Goal: Information Seeking & Learning: Learn about a topic

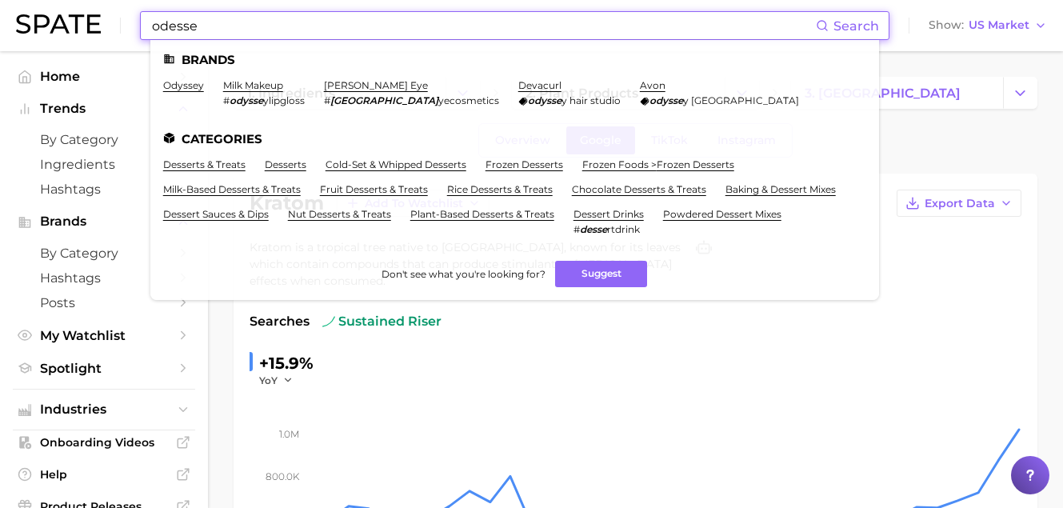
drag, startPoint x: 273, startPoint y: 27, endPoint x: 46, endPoint y: 25, distance: 226.4
click at [46, 25] on div "odesse Search Brands odyssey milk makeup # odysse ylipgloss [PERSON_NAME] eye #…" at bounding box center [531, 25] width 1031 height 51
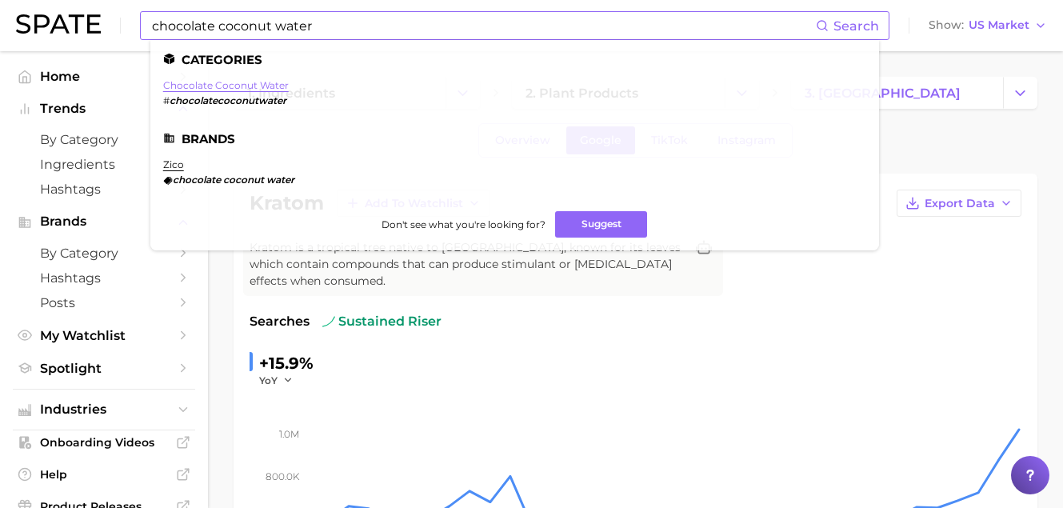
click at [226, 89] on link "chocolate coconut water" at bounding box center [226, 85] width 126 height 12
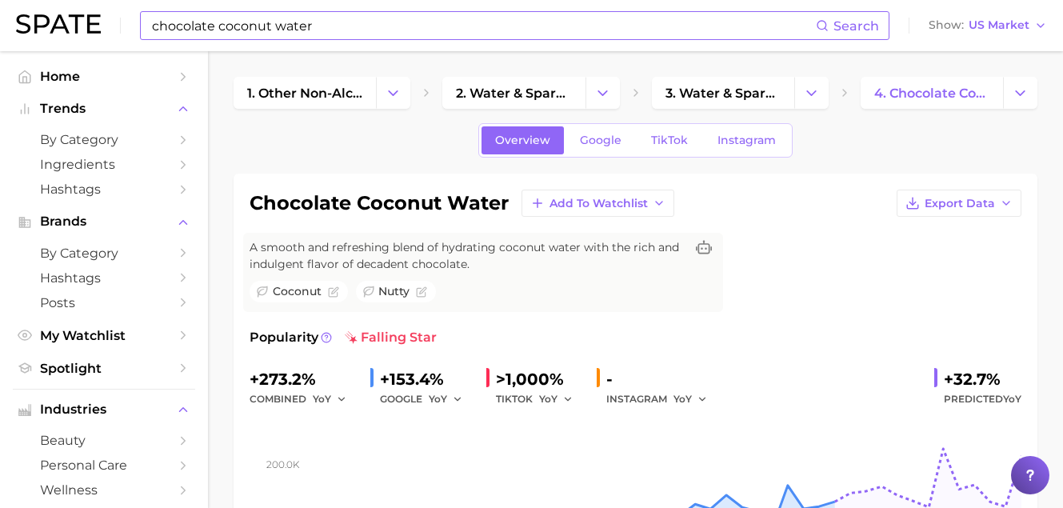
click at [246, 20] on input "chocolate coconut water" at bounding box center [482, 25] width 665 height 27
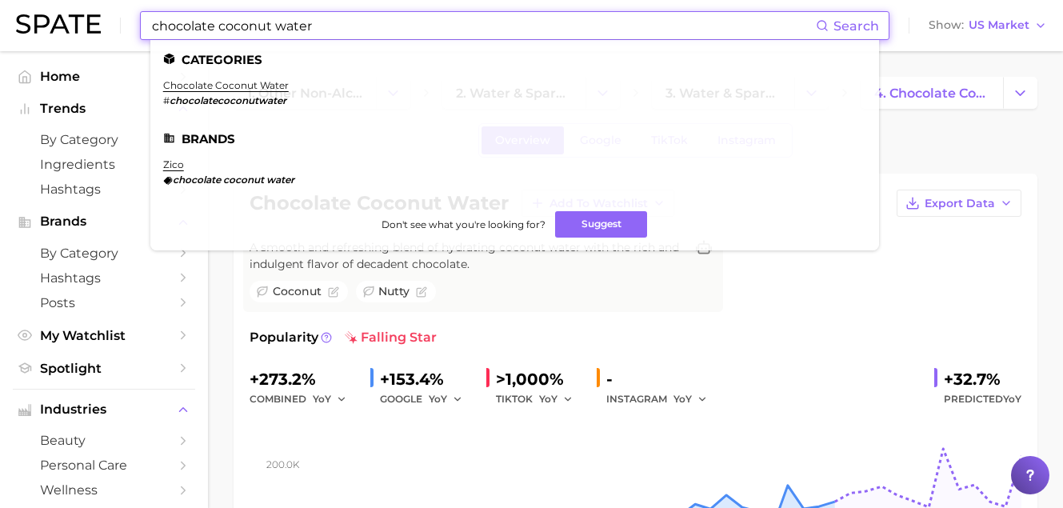
drag, startPoint x: 341, startPoint y: 22, endPoint x: -42, endPoint y: -14, distance: 384.0
click at [0, 0] on html "chocolate coconut water Search Categories chocolate coconut water # chocolateco…" at bounding box center [531, 254] width 1063 height 508
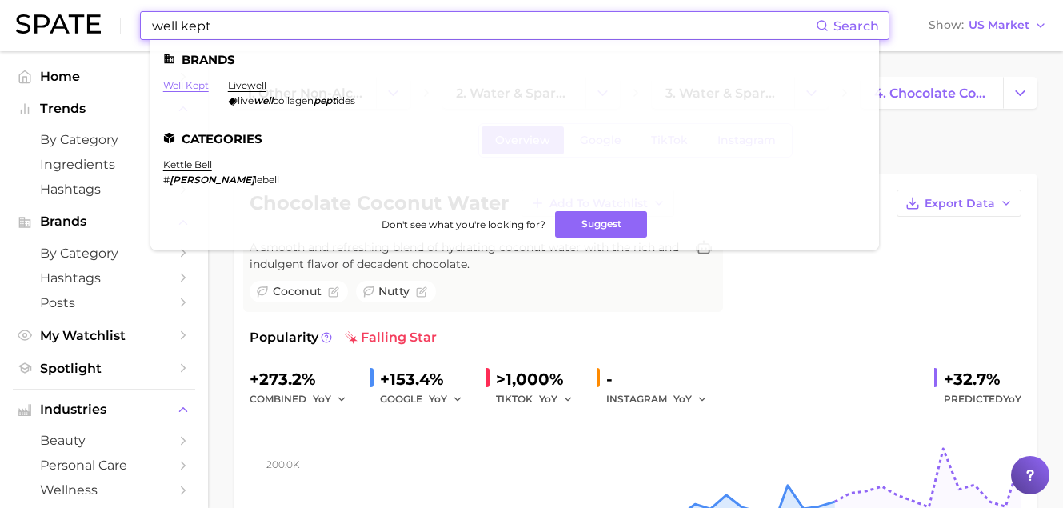
type input "well kept"
click at [204, 80] on link "well kept" at bounding box center [186, 85] width 46 height 12
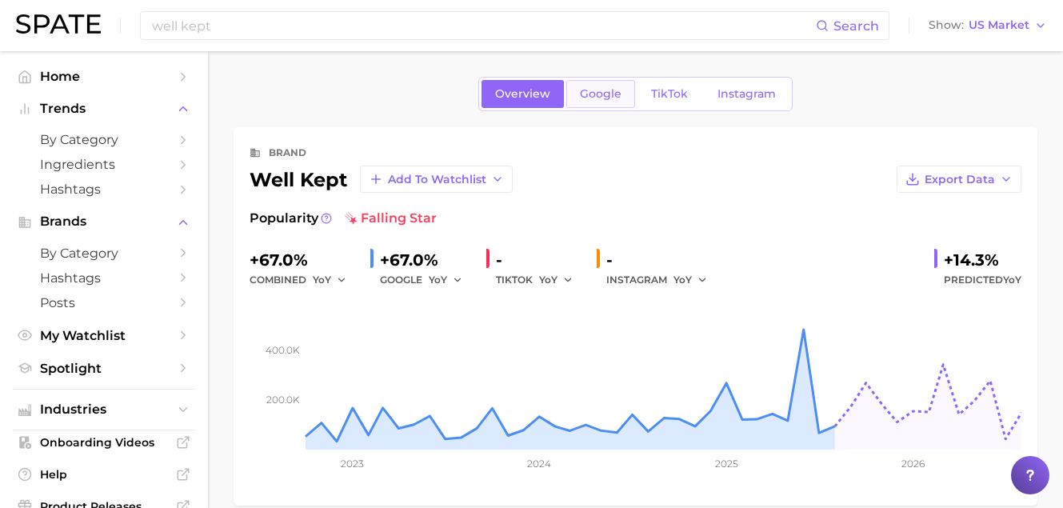
click at [589, 104] on link "Google" at bounding box center [600, 94] width 69 height 28
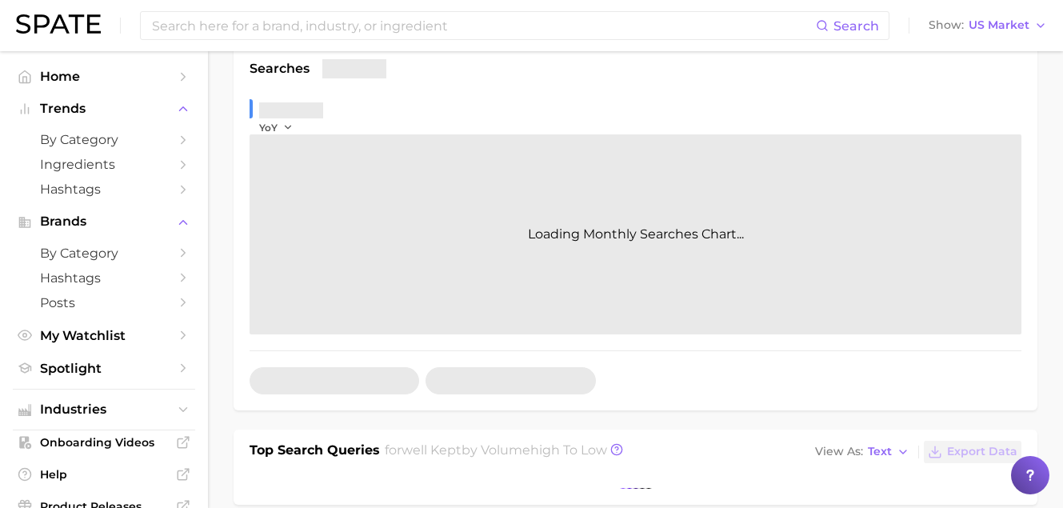
scroll to position [335, 0]
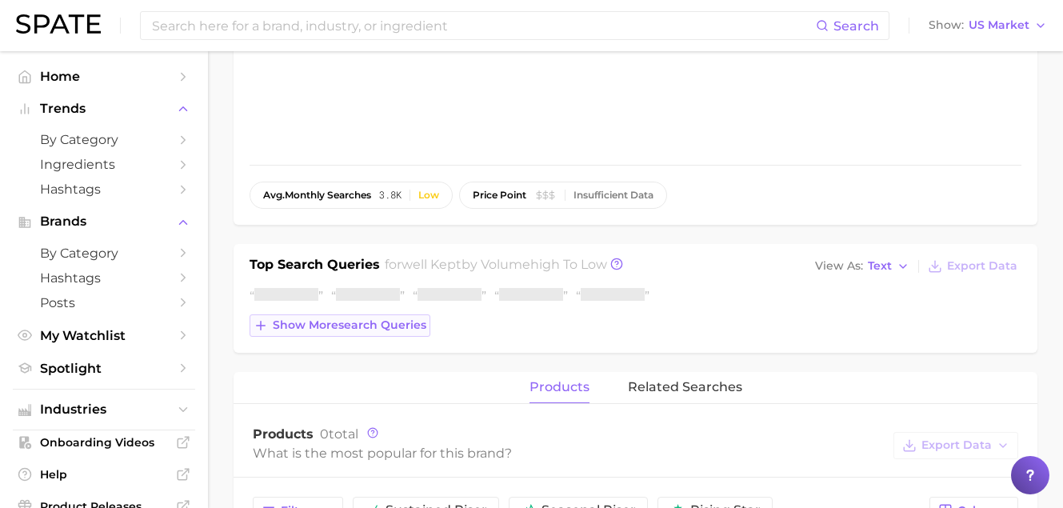
click at [378, 334] on button "Show more search queries" at bounding box center [340, 325] width 181 height 22
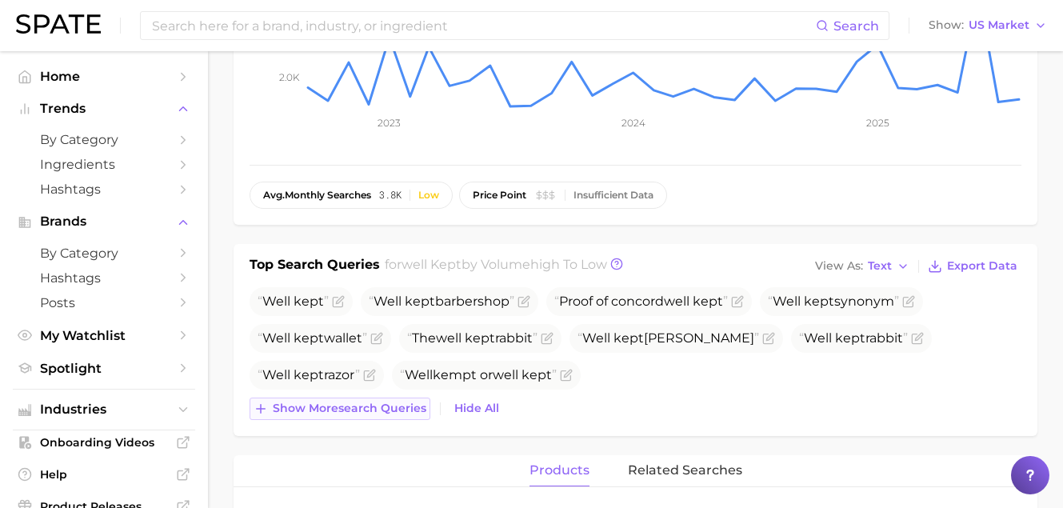
click at [390, 403] on span "Show more search queries" at bounding box center [350, 409] width 154 height 14
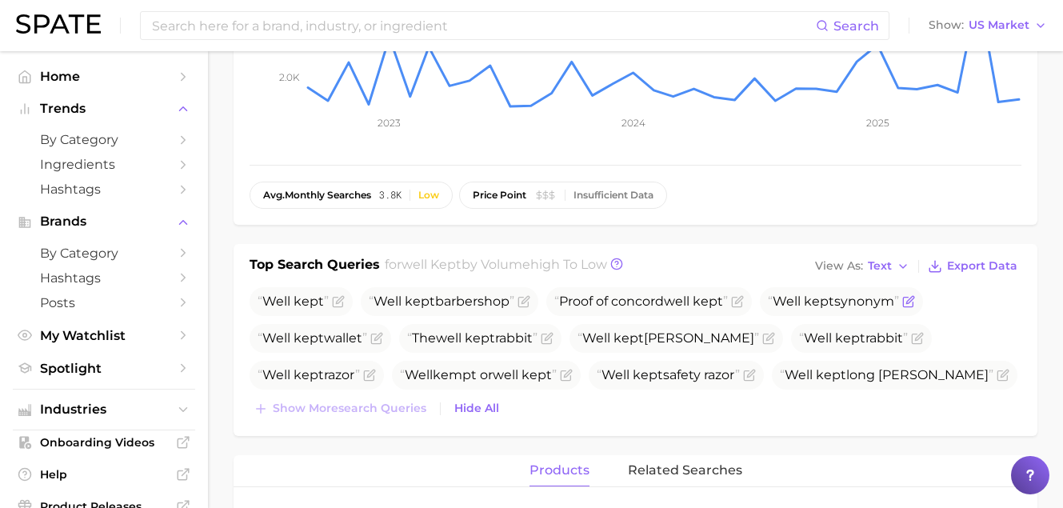
click at [908, 301] on icon "Flag as miscategorized or irrelevant" at bounding box center [908, 301] width 13 height 13
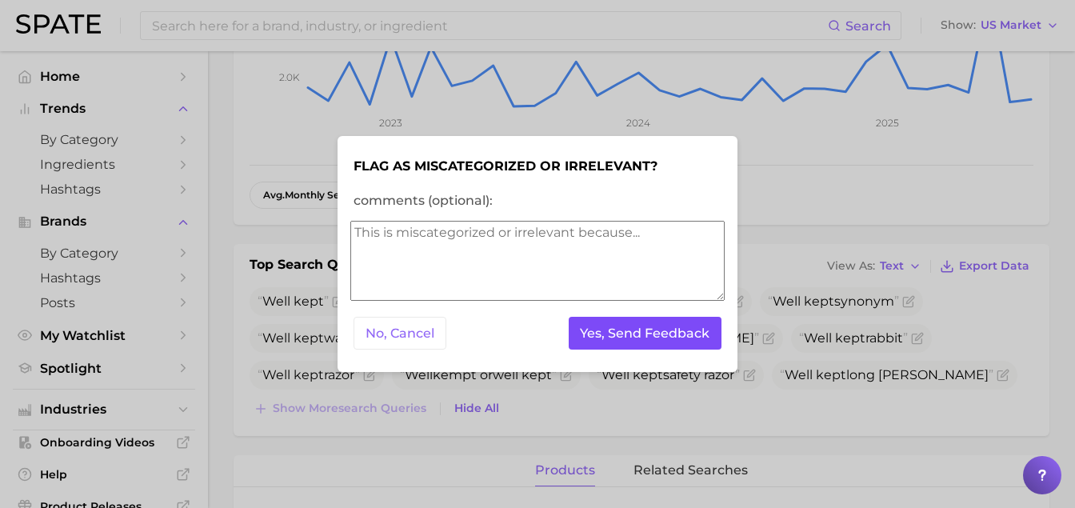
click at [669, 339] on button "Yes, Send Feedback" at bounding box center [646, 333] width 154 height 33
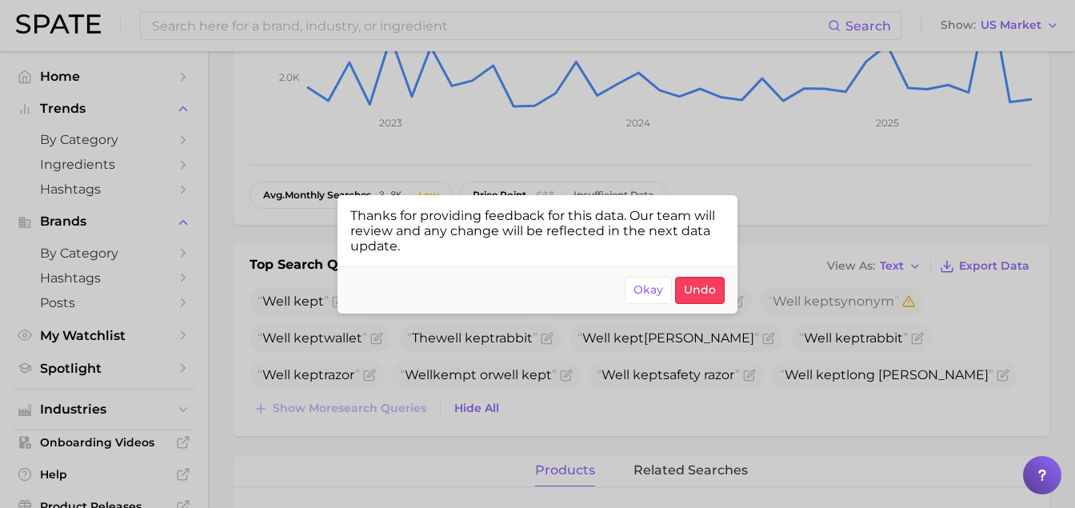
click at [330, 374] on div at bounding box center [537, 254] width 1075 height 508
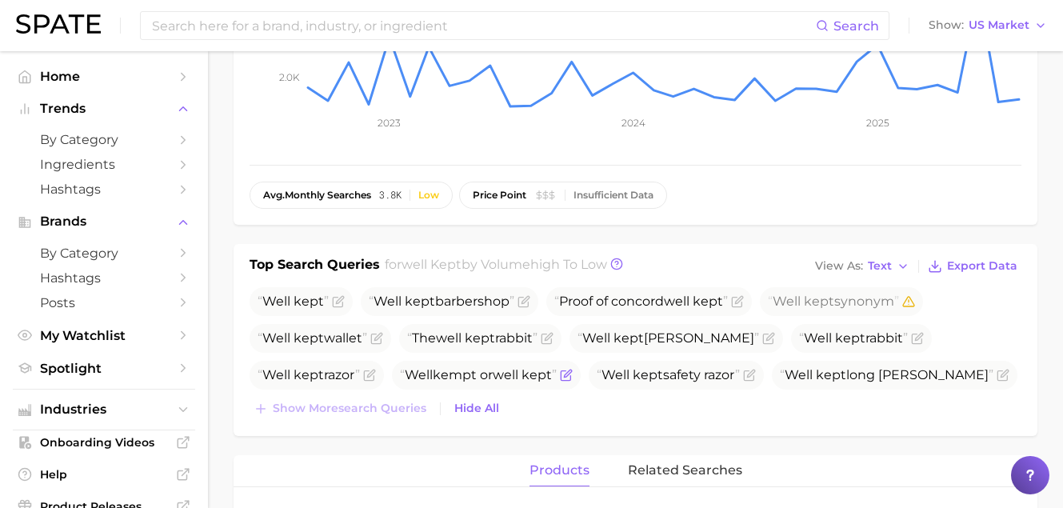
click at [560, 374] on icon "Flag as miscategorized or irrelevant" at bounding box center [566, 375] width 13 height 13
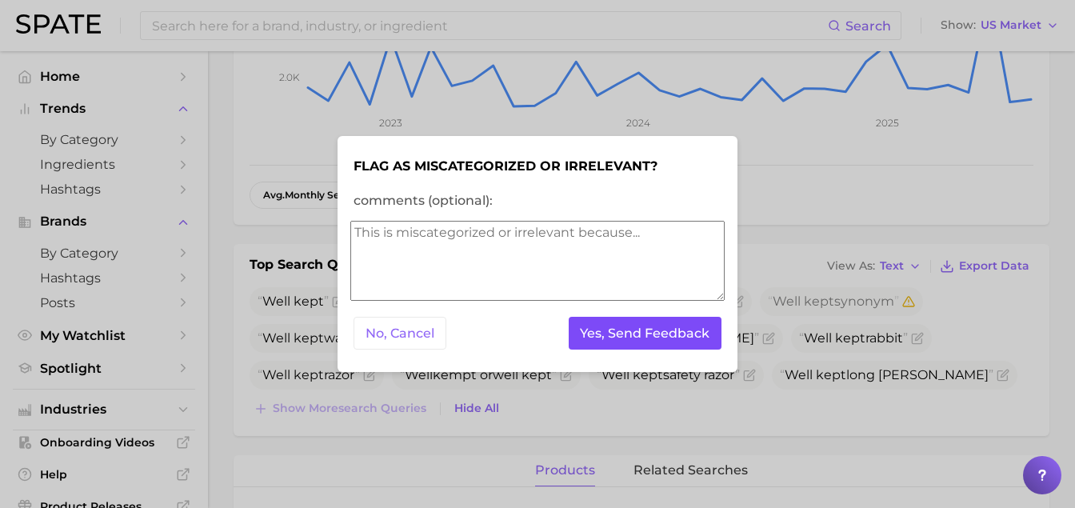
click at [659, 338] on button "Yes, Send Feedback" at bounding box center [646, 333] width 154 height 33
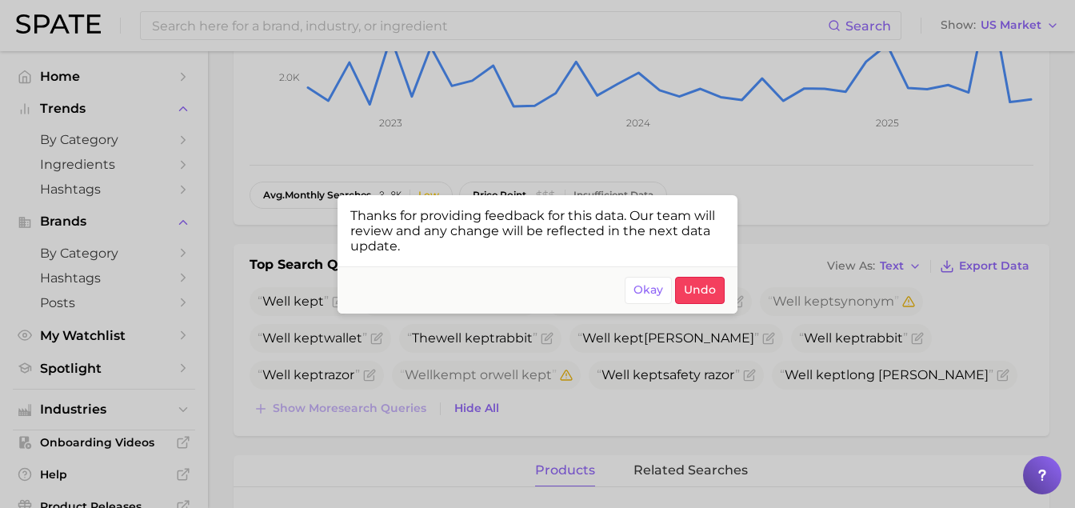
click at [773, 257] on div at bounding box center [537, 254] width 1075 height 508
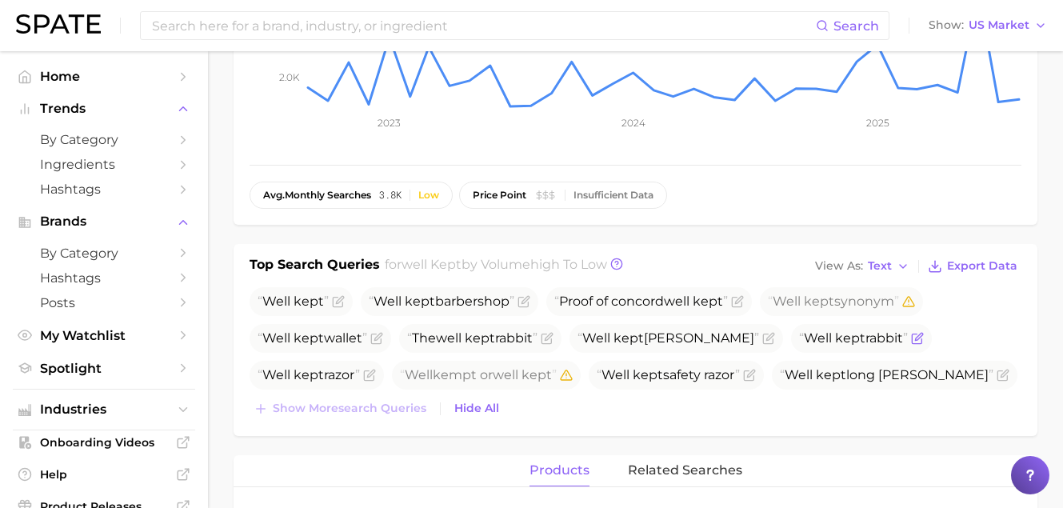
click at [912, 336] on icon "Flag as miscategorized or irrelevant" at bounding box center [917, 339] width 10 height 10
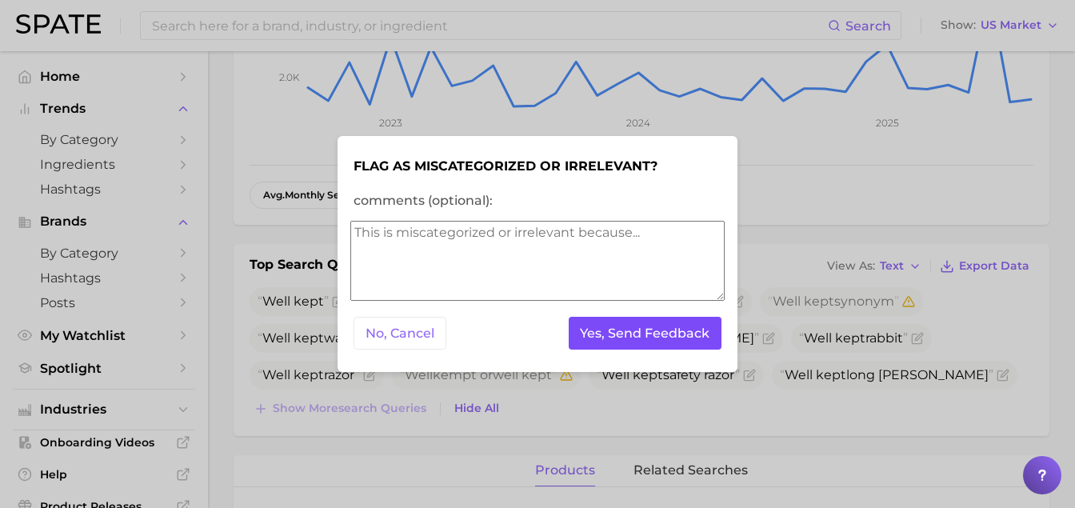
drag, startPoint x: 649, startPoint y: 314, endPoint x: 653, endPoint y: 321, distance: 8.2
click at [649, 314] on div "No, Cancel Yes, Send Feedback" at bounding box center [537, 333] width 374 height 39
click at [657, 325] on button "Yes, Send Feedback" at bounding box center [646, 333] width 154 height 33
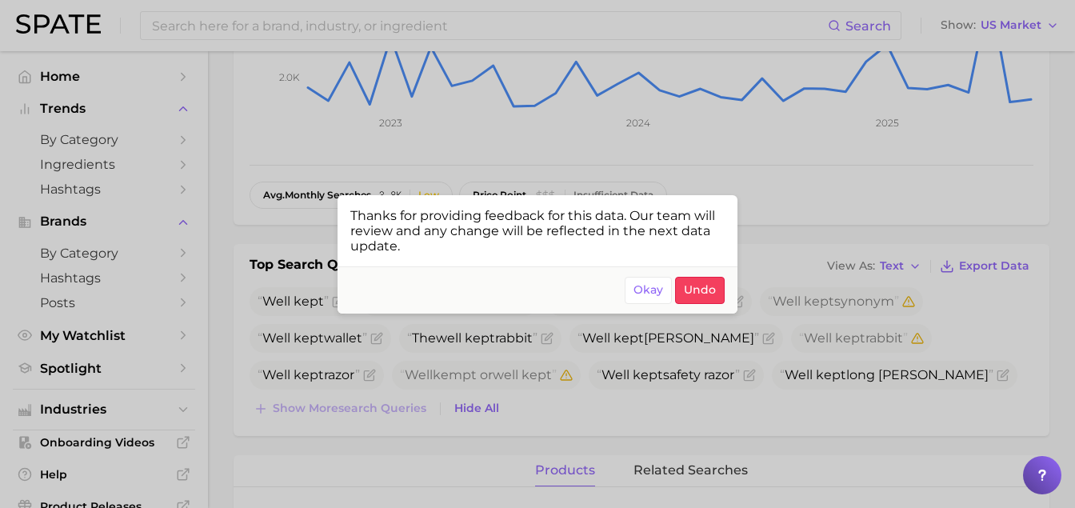
click at [277, 290] on div at bounding box center [537, 254] width 1075 height 508
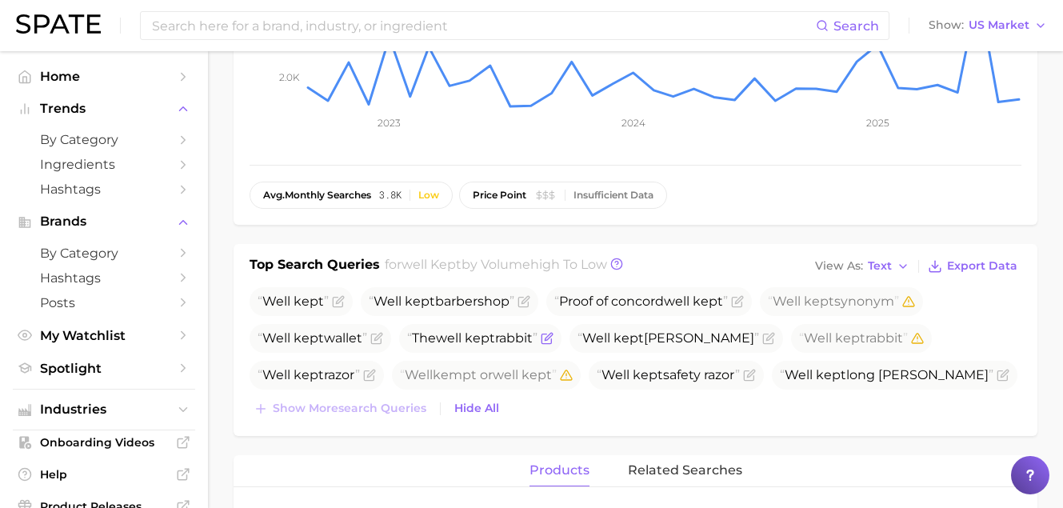
click at [552, 337] on icon "Flag as miscategorized or irrelevant" at bounding box center [548, 336] width 7 height 7
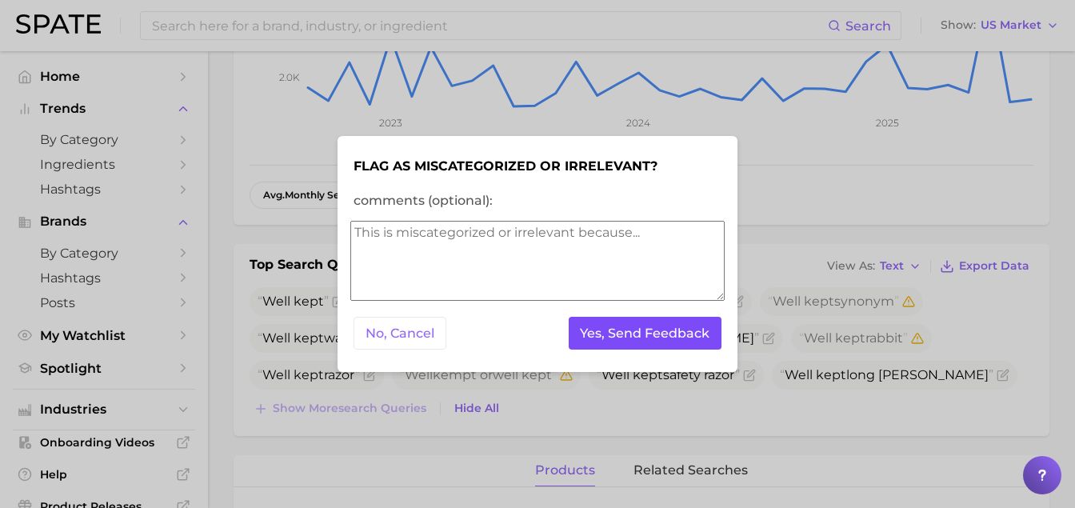
click at [587, 334] on button "Yes, Send Feedback" at bounding box center [646, 333] width 154 height 33
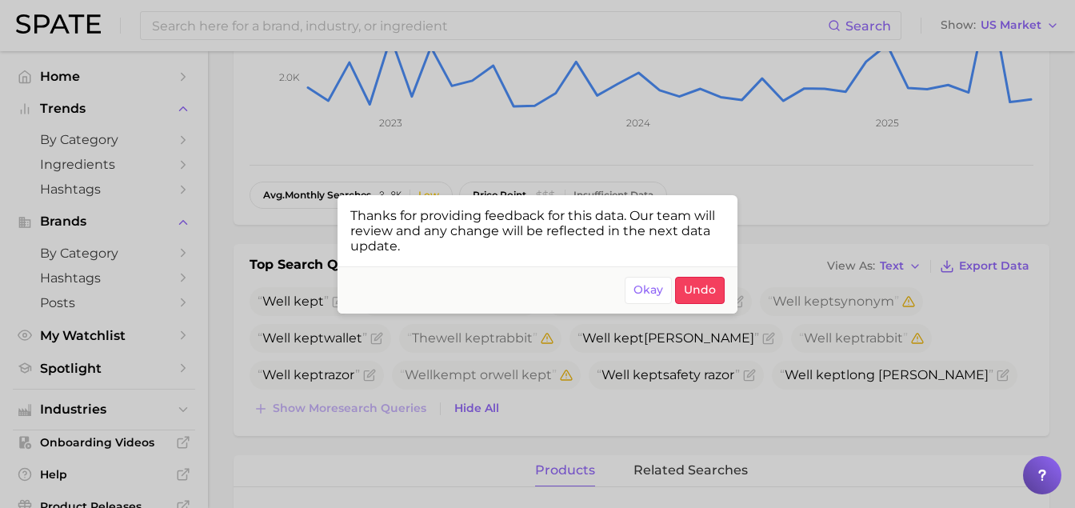
click at [347, 362] on div at bounding box center [537, 254] width 1075 height 508
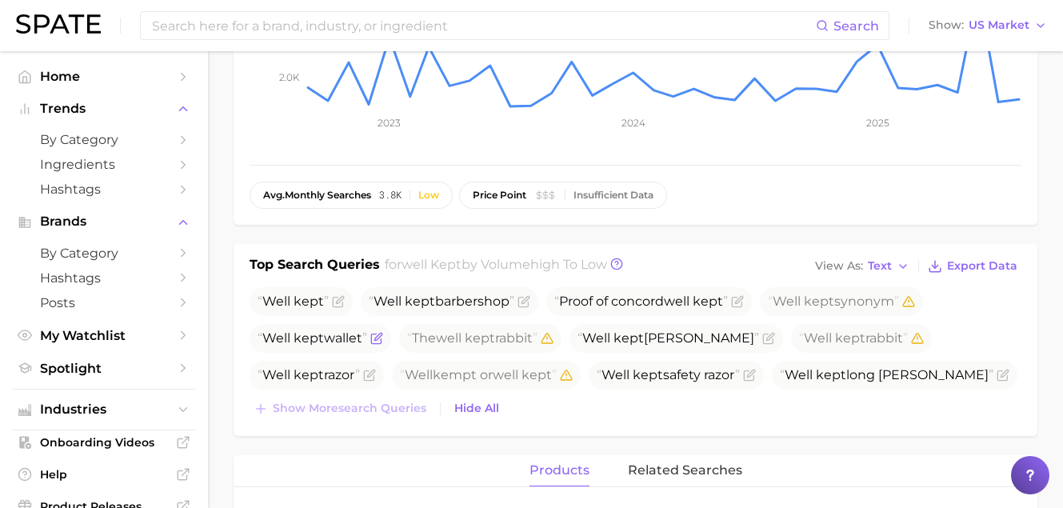
click at [374, 339] on icon "Flag as miscategorized or irrelevant" at bounding box center [376, 338] width 13 height 13
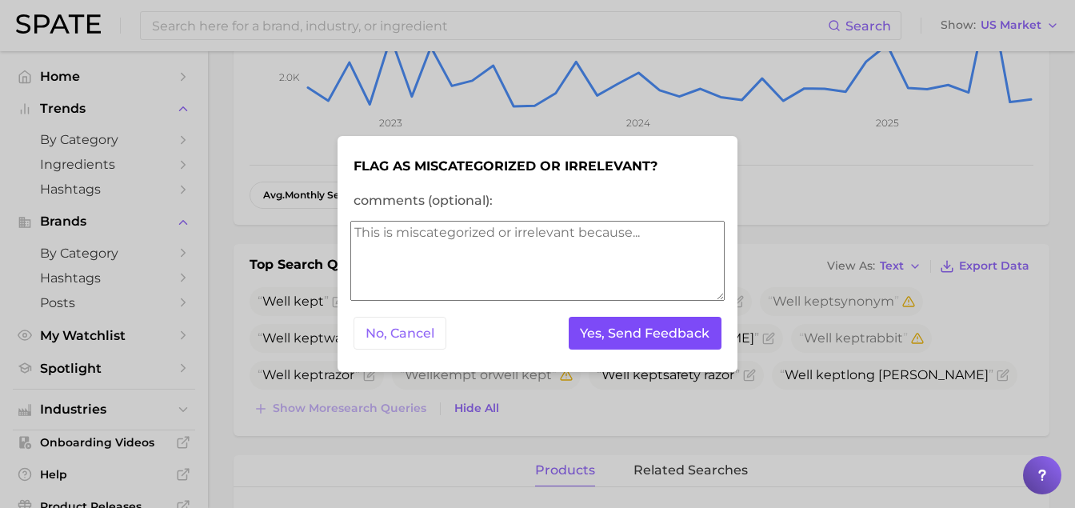
click at [604, 333] on button "Yes, Send Feedback" at bounding box center [646, 333] width 154 height 33
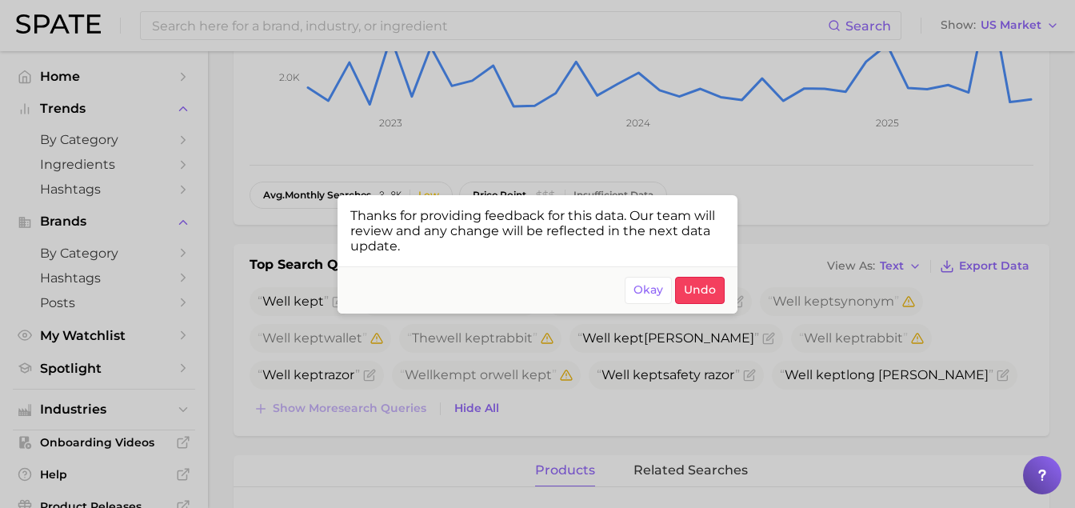
click at [853, 251] on div at bounding box center [537, 254] width 1075 height 508
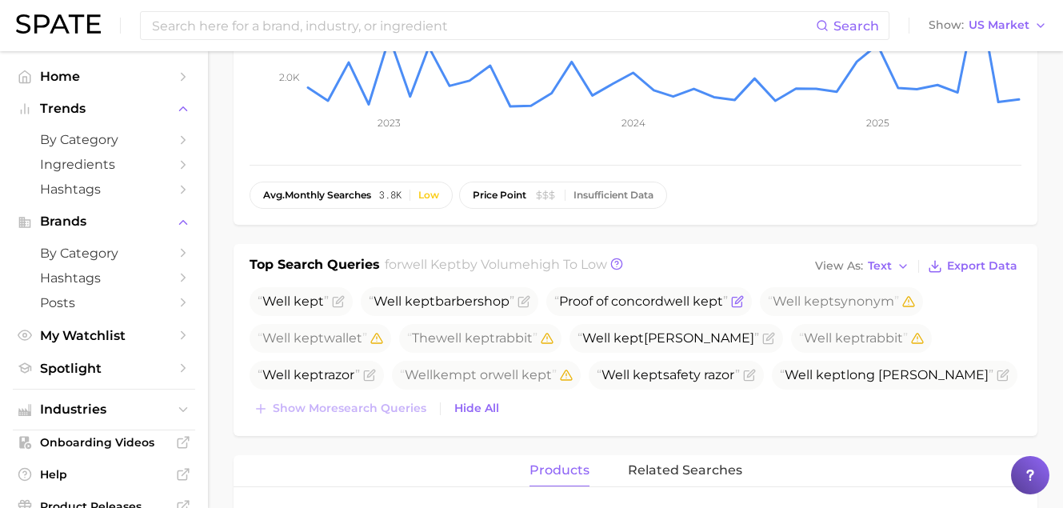
click at [736, 304] on icon "Flag as miscategorized or irrelevant" at bounding box center [737, 301] width 13 height 13
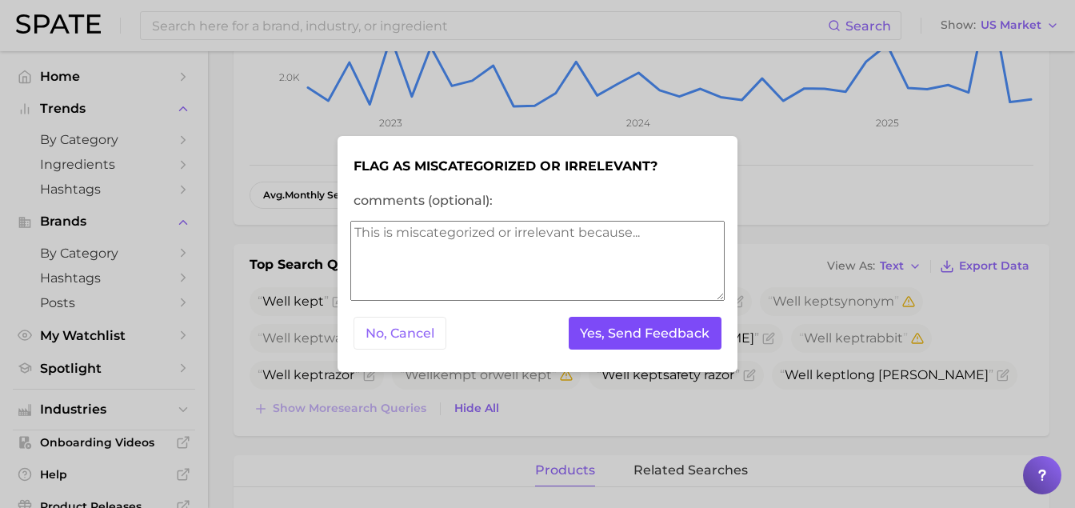
click at [605, 328] on button "Yes, Send Feedback" at bounding box center [646, 333] width 154 height 33
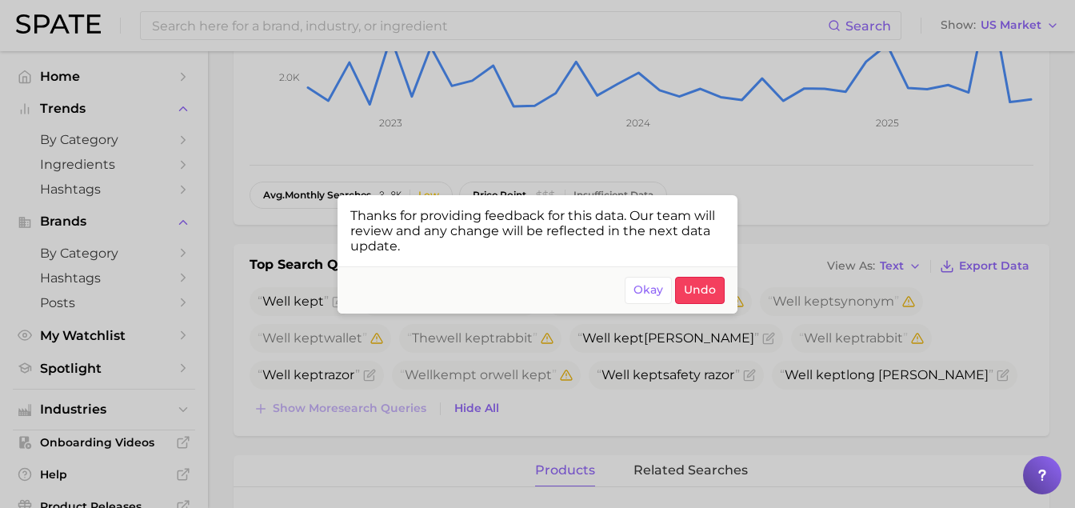
click at [326, 92] on div at bounding box center [537, 254] width 1075 height 508
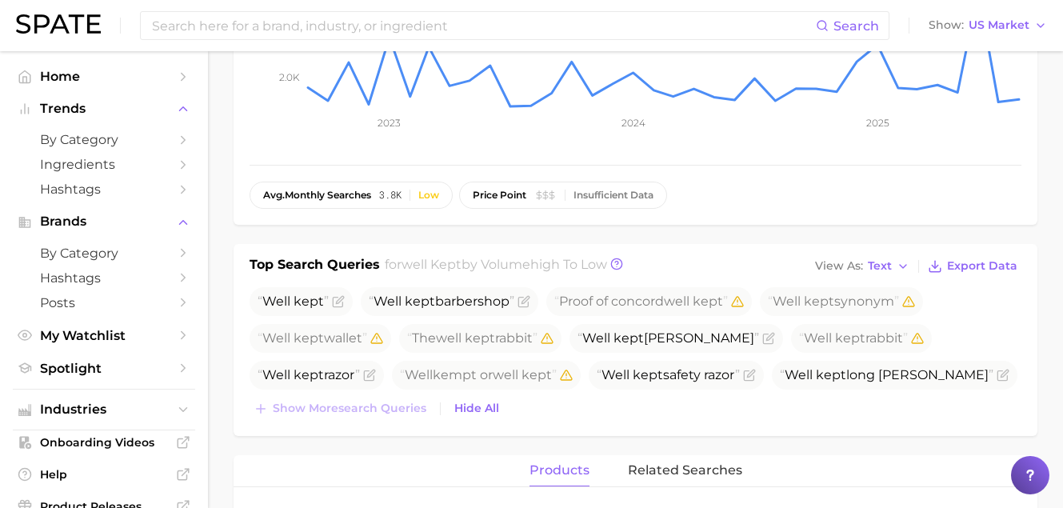
click at [354, 44] on div "Search Show US Market" at bounding box center [531, 25] width 1031 height 51
click at [352, 22] on input at bounding box center [482, 25] width 665 height 27
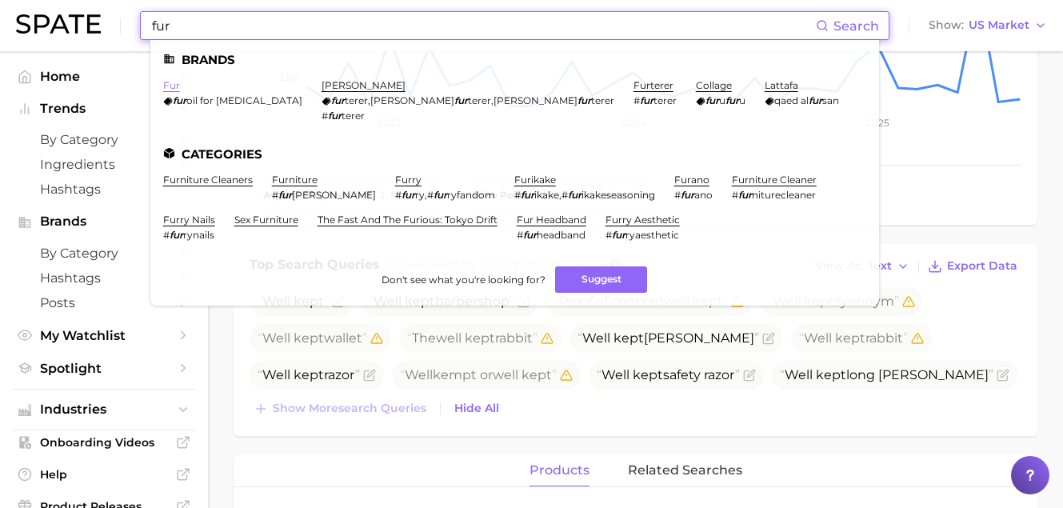
type input "fur"
click at [164, 81] on link "fur" at bounding box center [171, 85] width 17 height 12
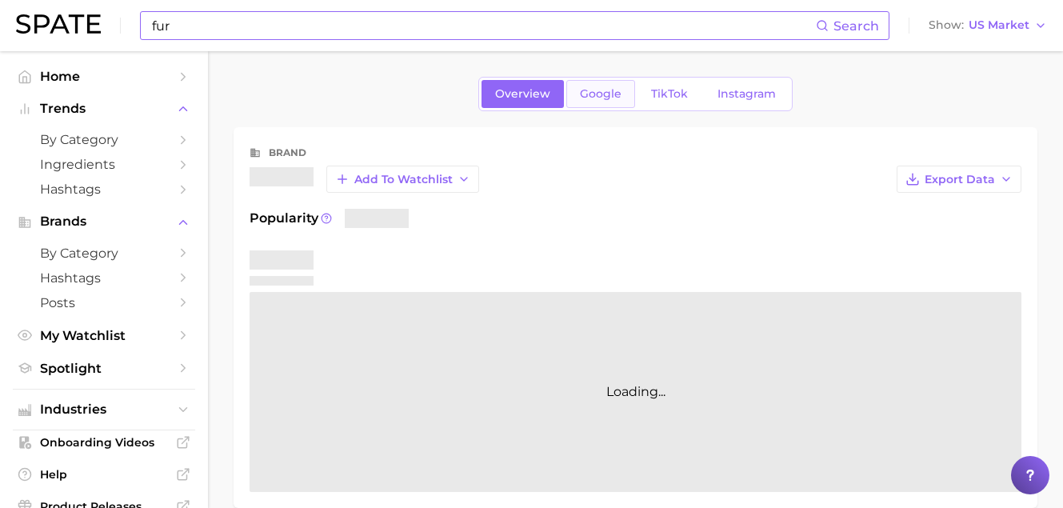
click at [593, 98] on span "Google" at bounding box center [601, 94] width 42 height 14
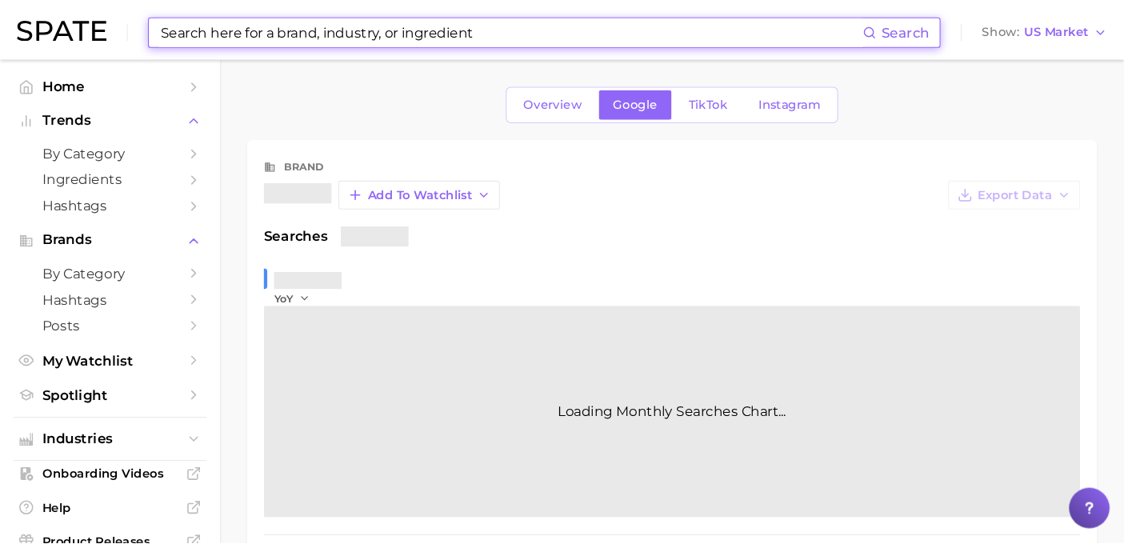
scroll to position [492, 0]
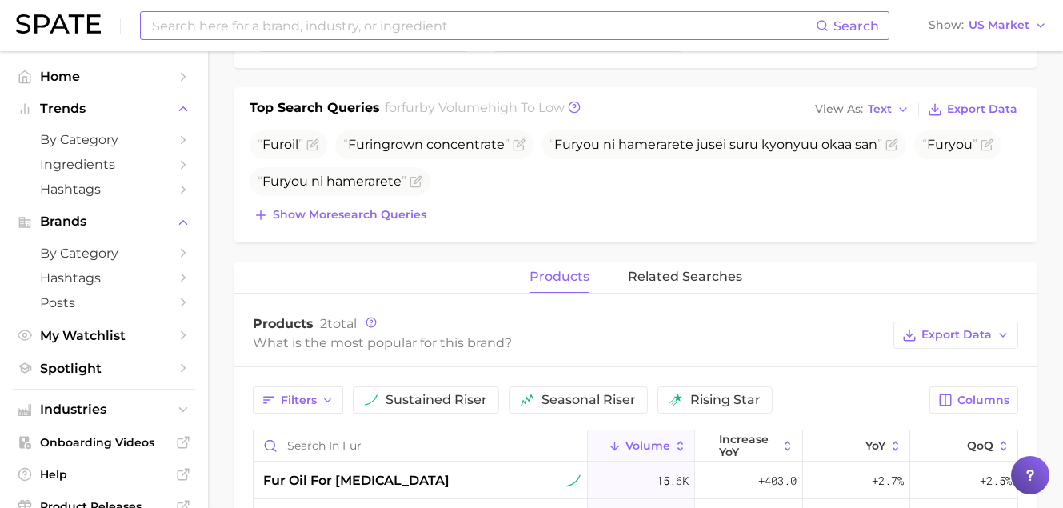
click at [413, 157] on span "Fur ingrown concentrate" at bounding box center [434, 144] width 198 height 29
click at [395, 209] on span "Show more search queries" at bounding box center [350, 215] width 154 height 14
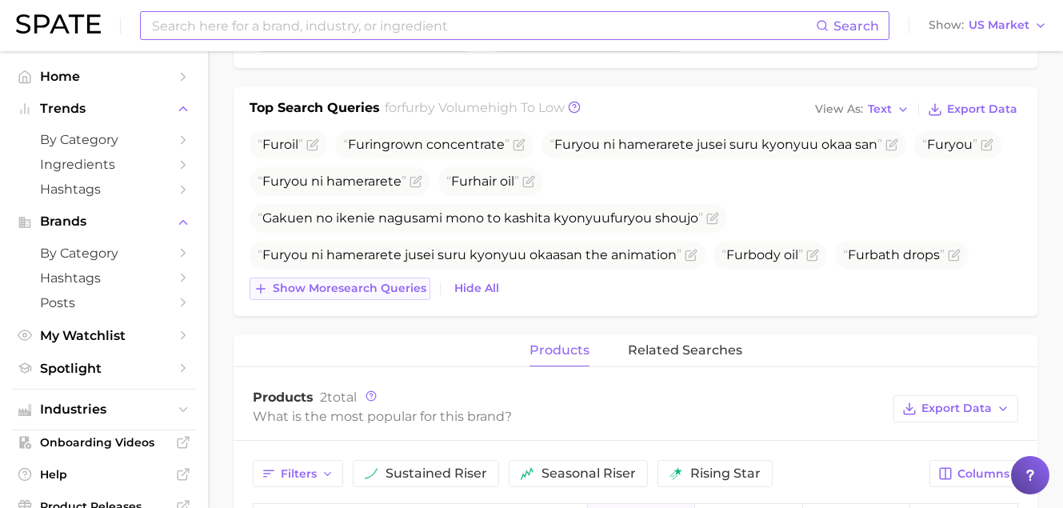
click at [404, 289] on span "Show more search queries" at bounding box center [350, 289] width 154 height 14
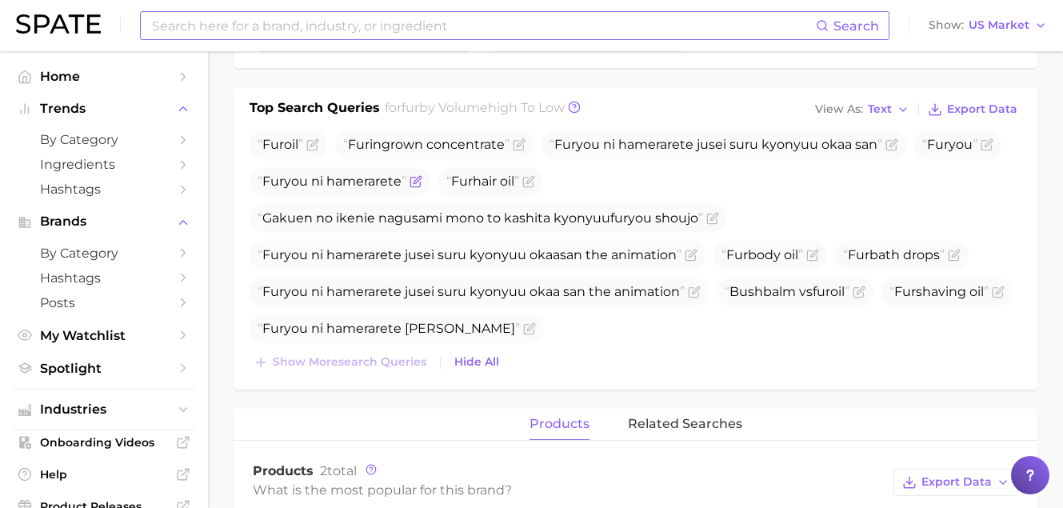
click at [417, 182] on icon "Flag as miscategorized or irrelevant" at bounding box center [416, 181] width 13 height 13
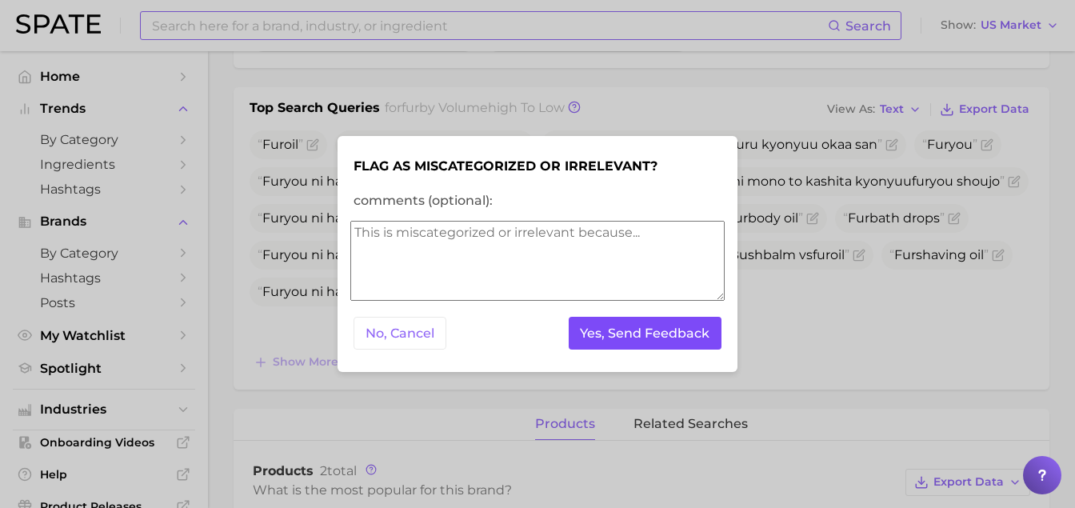
click at [628, 327] on button "Yes, Send Feedback" at bounding box center [646, 333] width 154 height 33
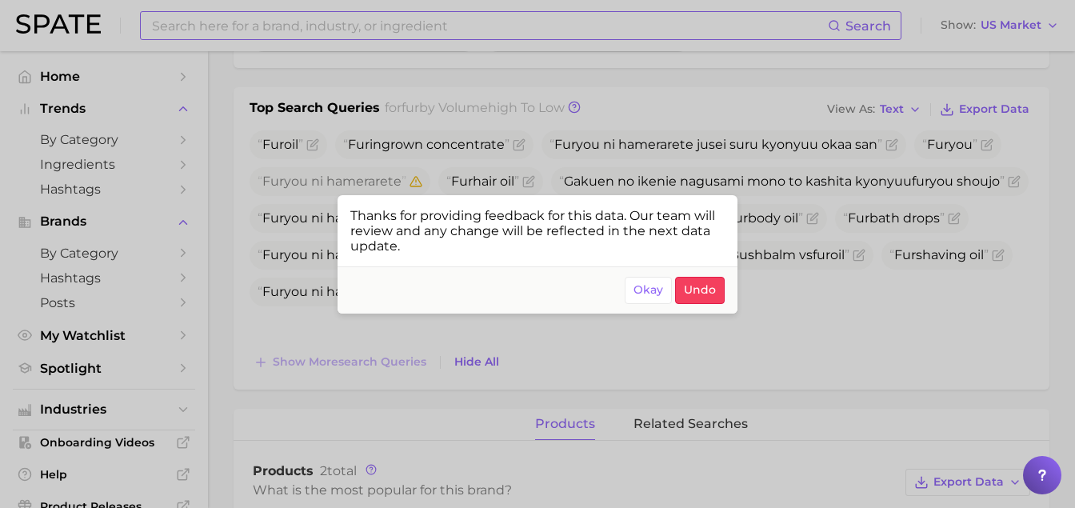
click at [829, 197] on div at bounding box center [537, 254] width 1075 height 508
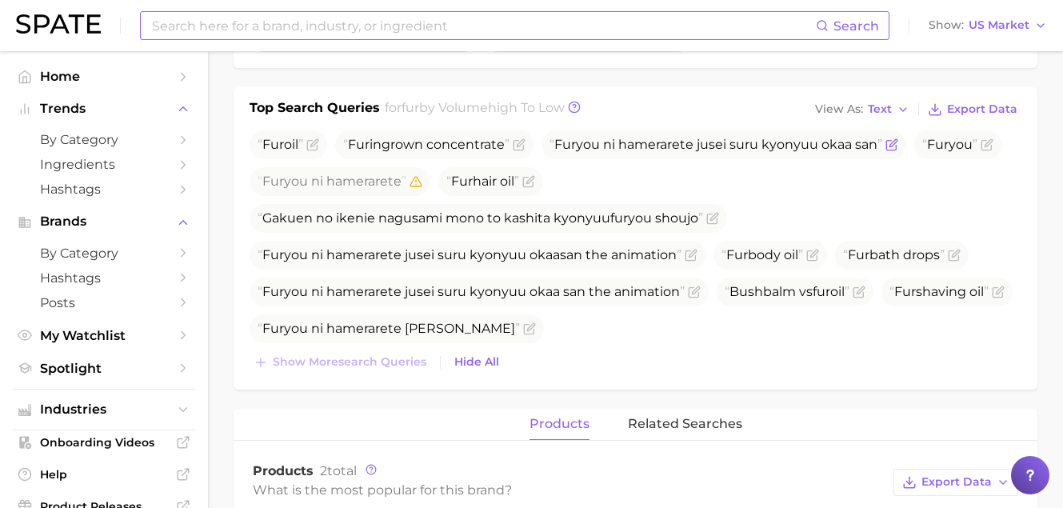
click at [897, 146] on icon "Flag as miscategorized or irrelevant" at bounding box center [892, 142] width 7 height 7
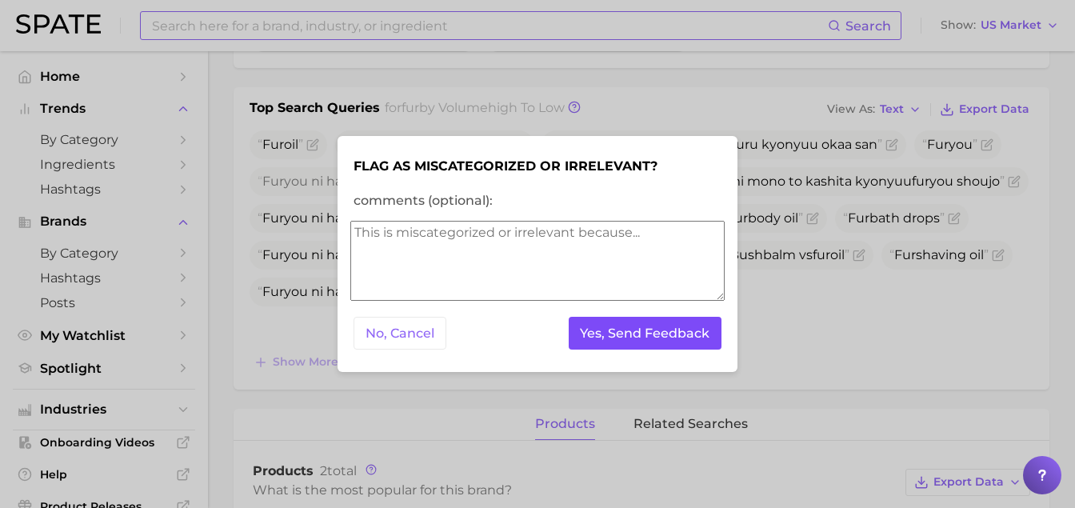
click at [652, 331] on button "Yes, Send Feedback" at bounding box center [646, 333] width 154 height 33
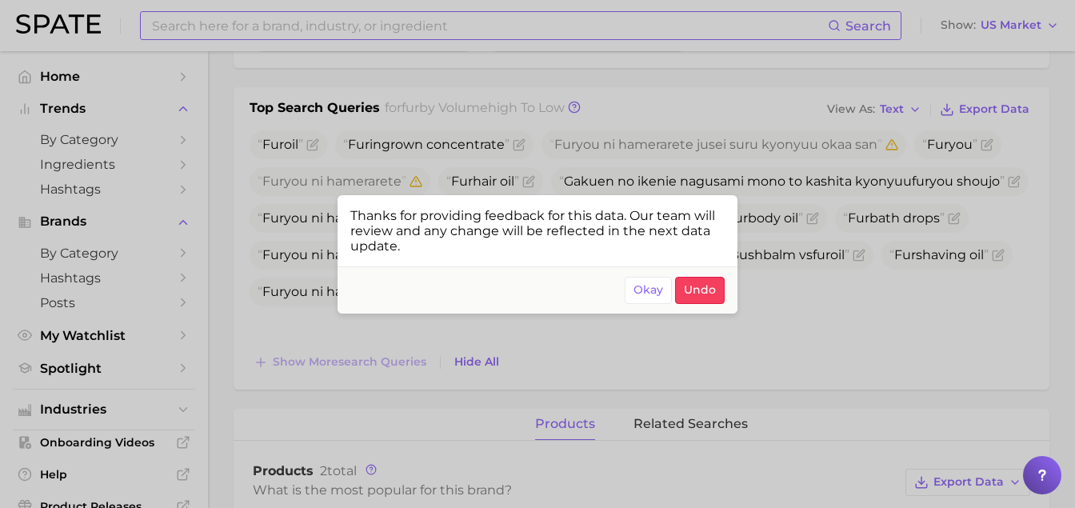
click at [508, 169] on div at bounding box center [537, 254] width 1075 height 508
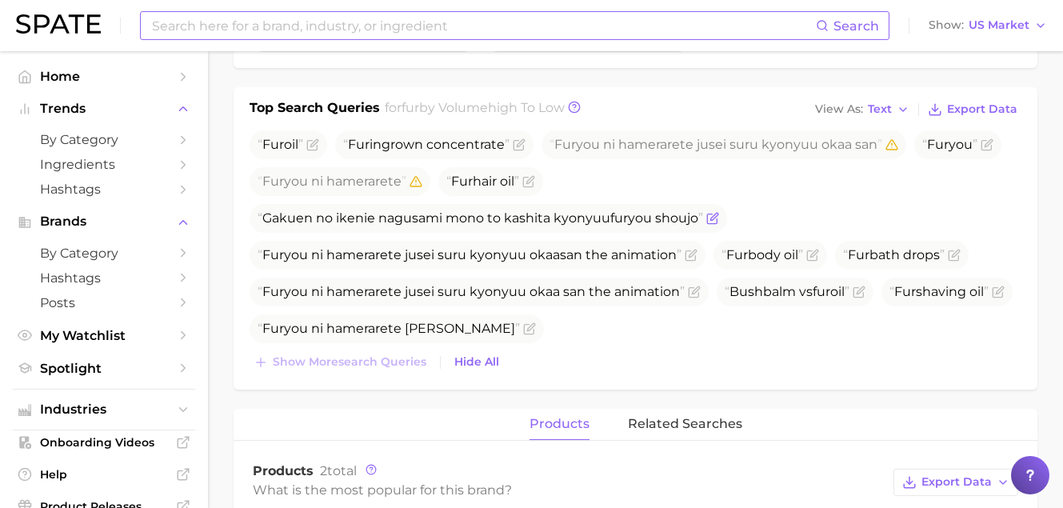
click at [714, 218] on icon "Flag as miscategorized or irrelevant" at bounding box center [713, 216] width 7 height 7
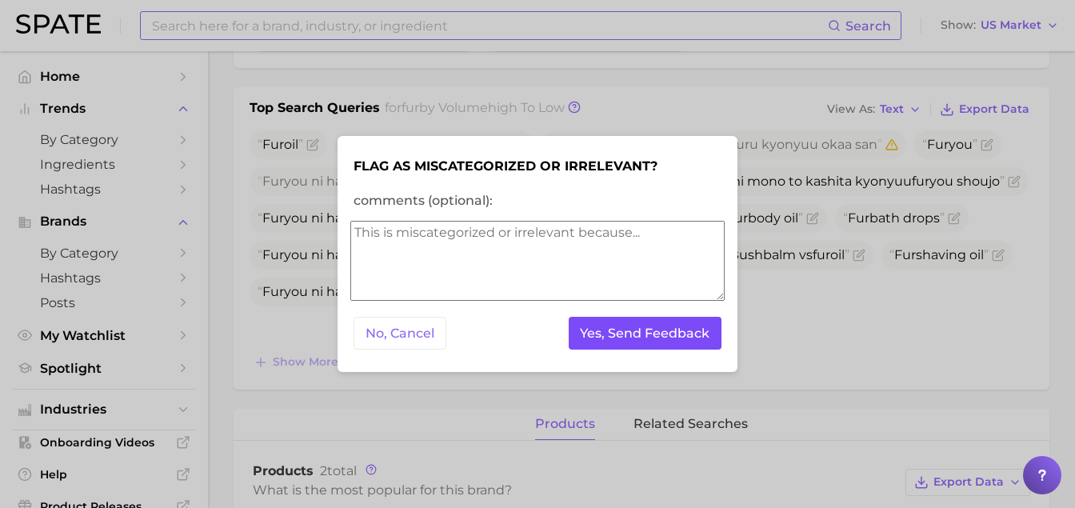
click at [705, 327] on button "Yes, Send Feedback" at bounding box center [646, 333] width 154 height 33
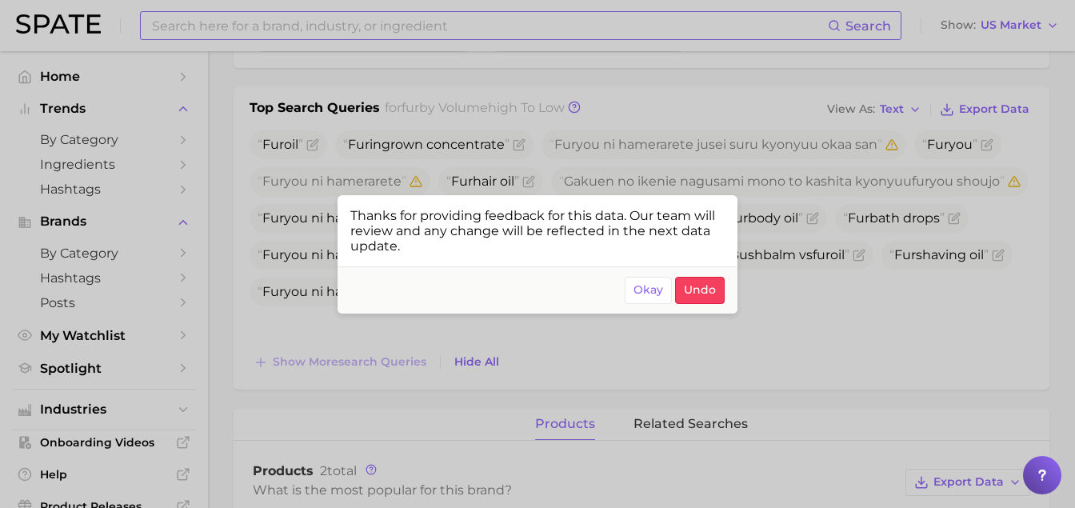
click at [390, 178] on div at bounding box center [537, 254] width 1075 height 508
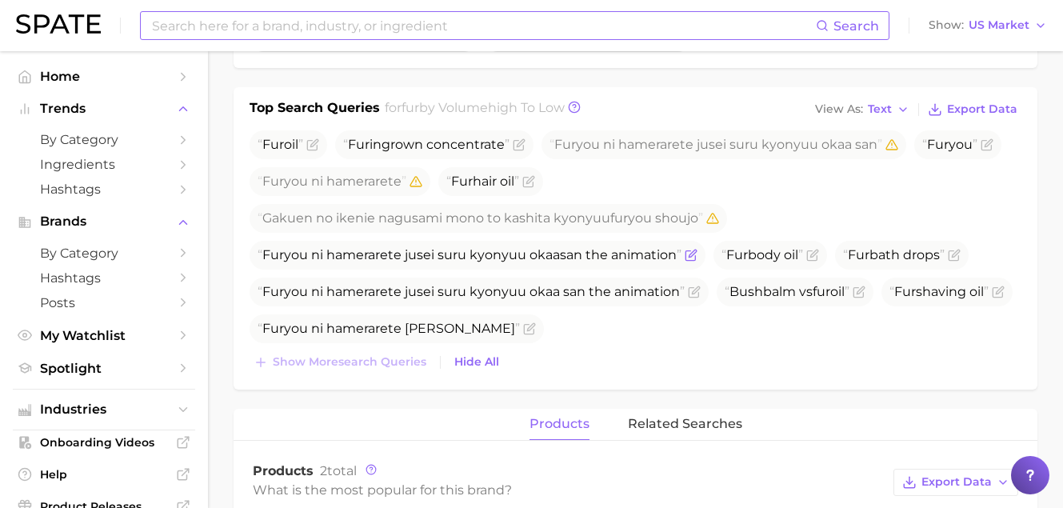
click at [689, 253] on icon "Flag as miscategorized or irrelevant" at bounding box center [692, 253] width 7 height 7
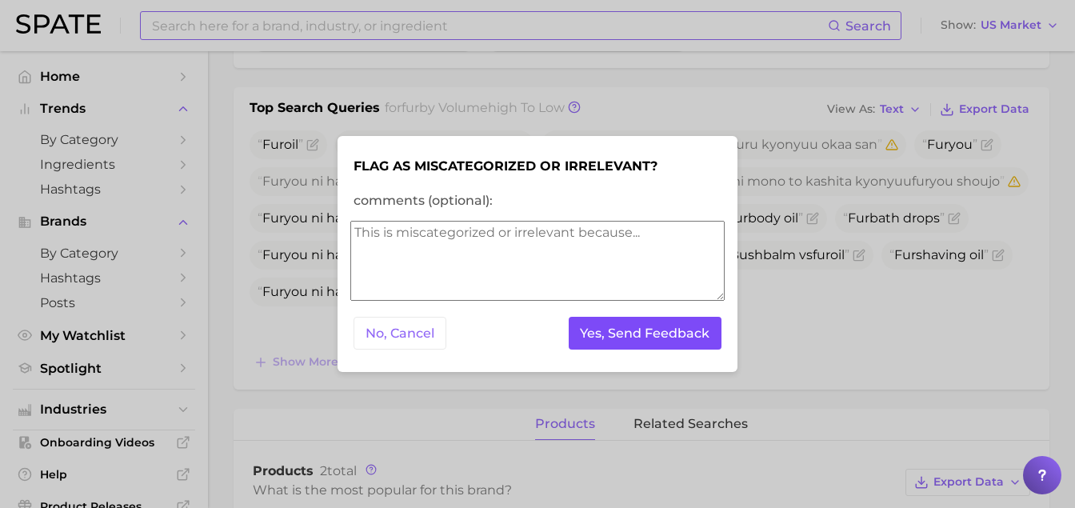
click at [698, 341] on button "Yes, Send Feedback" at bounding box center [646, 333] width 154 height 33
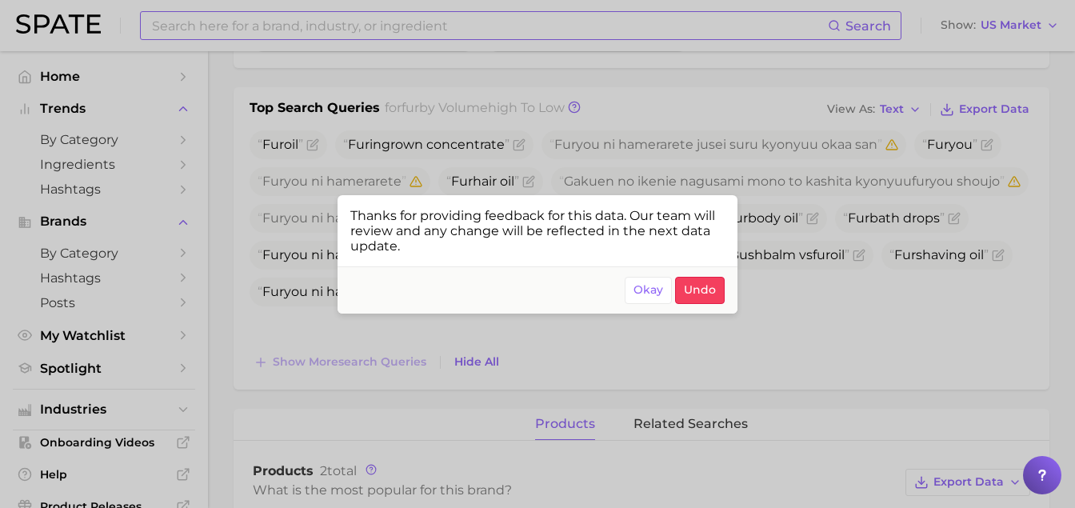
click at [819, 311] on div at bounding box center [537, 254] width 1075 height 508
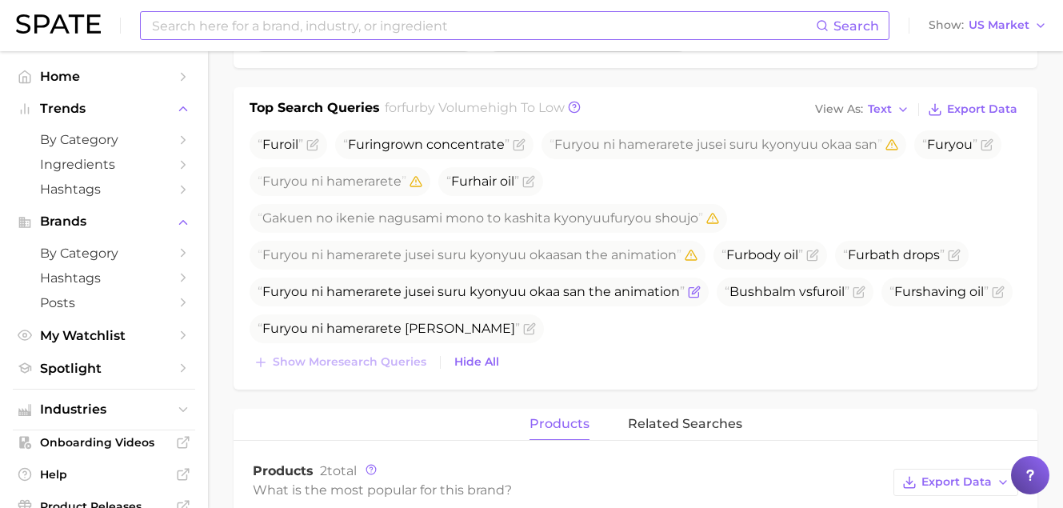
click at [689, 293] on icon "Flag as miscategorized or irrelevant" at bounding box center [694, 292] width 13 height 13
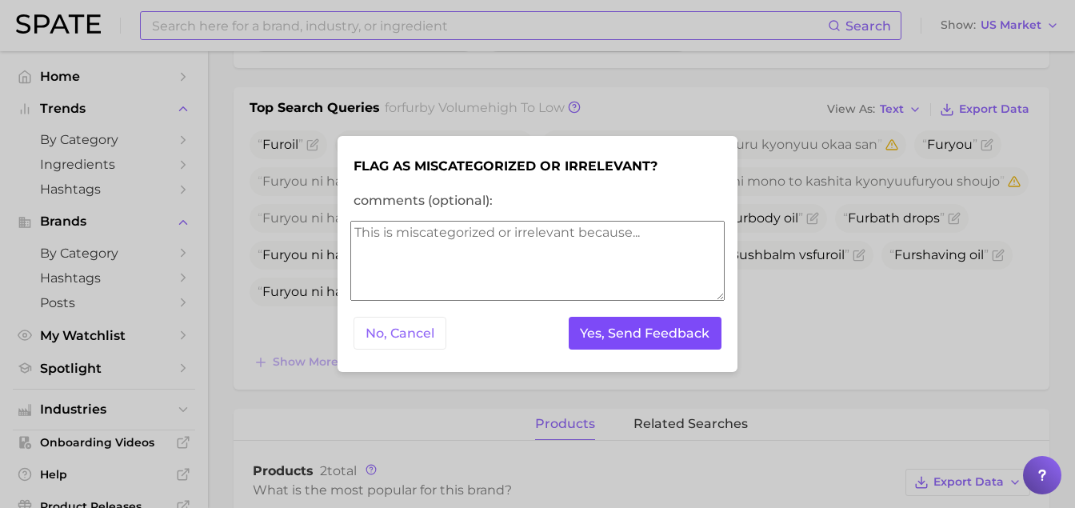
click at [629, 332] on button "Yes, Send Feedback" at bounding box center [646, 333] width 154 height 33
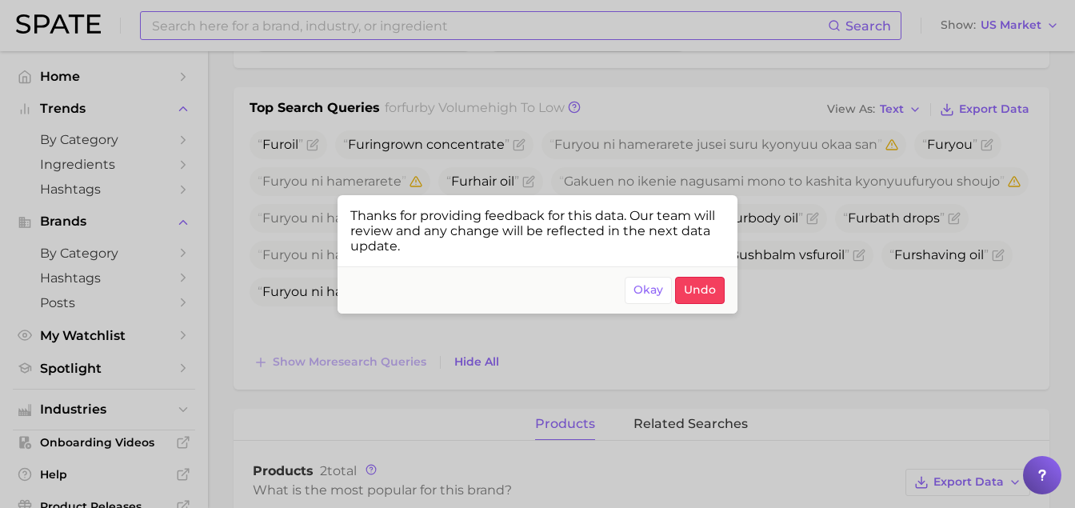
click at [794, 345] on div at bounding box center [537, 254] width 1075 height 508
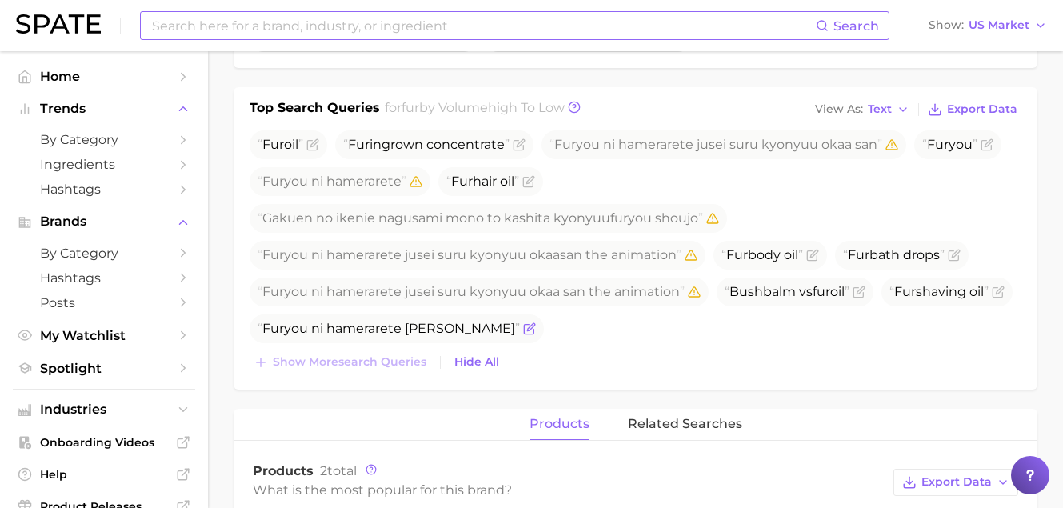
click at [520, 326] on span "Fur you ni hamerarete [PERSON_NAME]" at bounding box center [389, 328] width 262 height 15
click at [536, 326] on icon "Flag as miscategorized or irrelevant" at bounding box center [529, 328] width 13 height 13
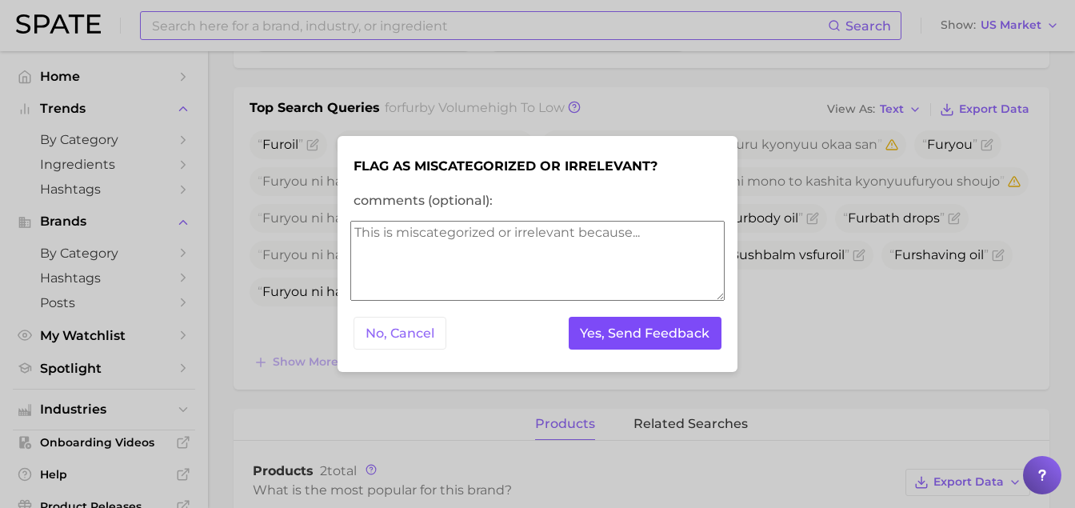
click at [690, 344] on button "Yes, Send Feedback" at bounding box center [646, 333] width 154 height 33
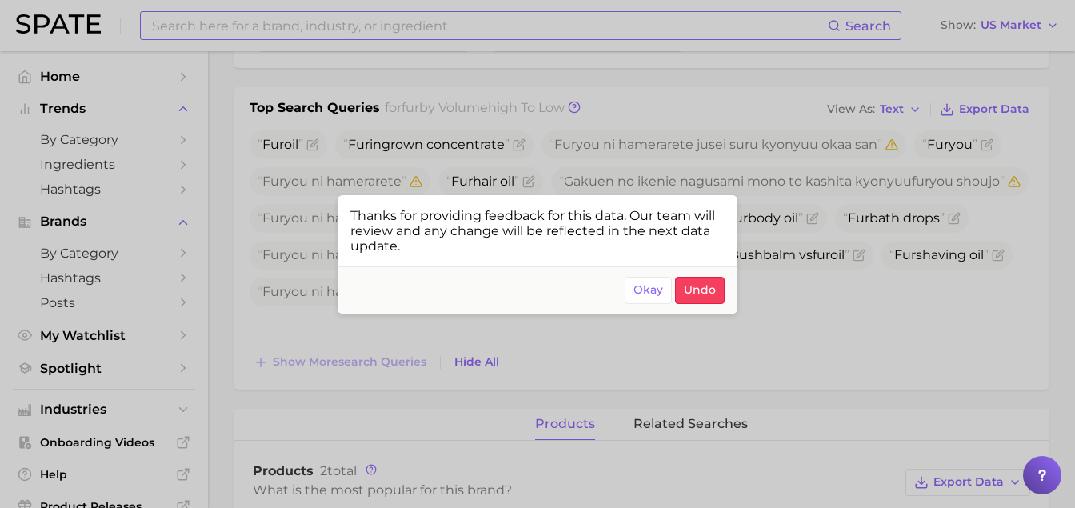
click at [780, 350] on div at bounding box center [537, 254] width 1075 height 508
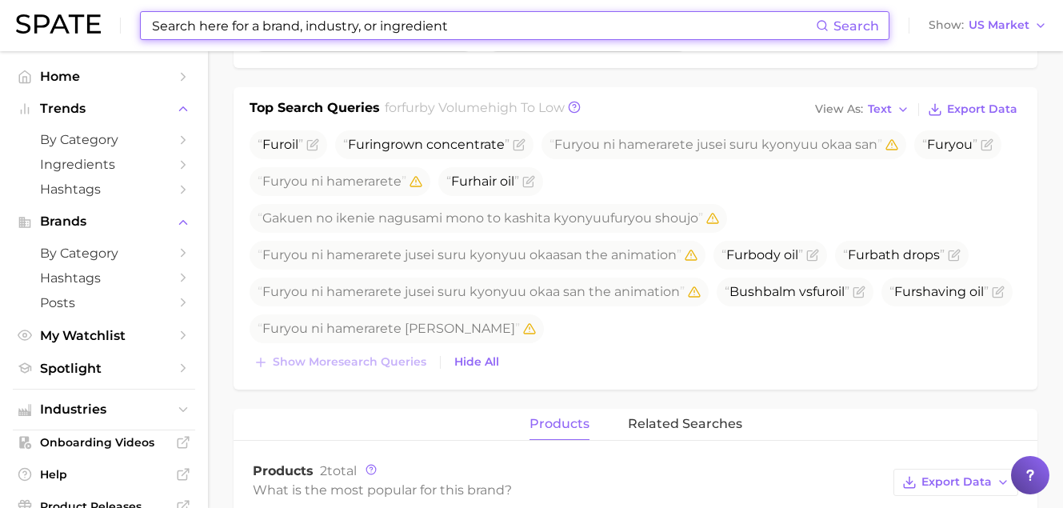
click at [262, 36] on input at bounding box center [482, 25] width 665 height 27
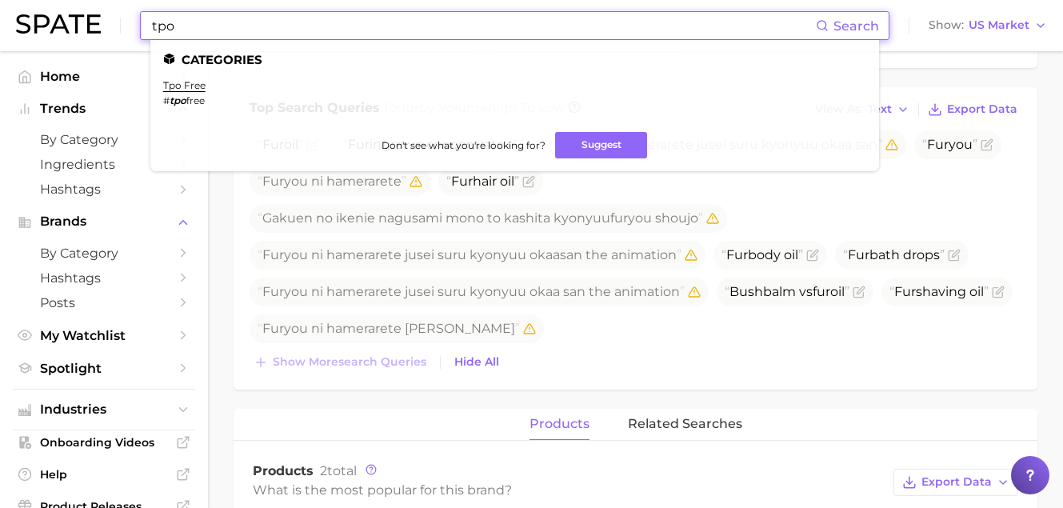
drag, startPoint x: 210, startPoint y: 25, endPoint x: 45, endPoint y: 18, distance: 165.7
click at [46, 18] on div "tpo Search Categories tpo free # tpo free Don't see what you're looking for? Su…" at bounding box center [531, 25] width 1031 height 51
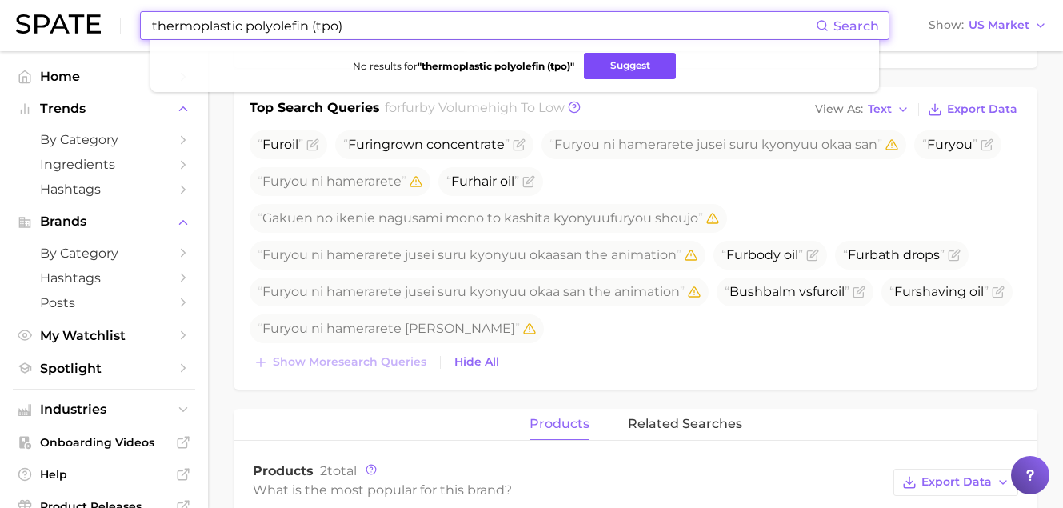
click at [619, 77] on button "Suggest" at bounding box center [630, 66] width 92 height 26
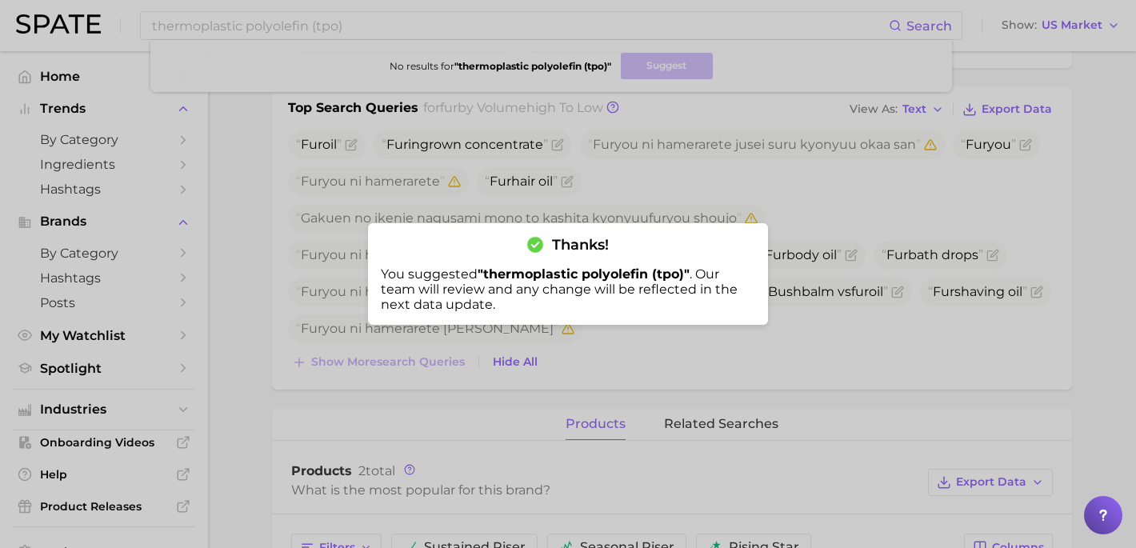
click at [408, 132] on div at bounding box center [568, 274] width 1136 height 548
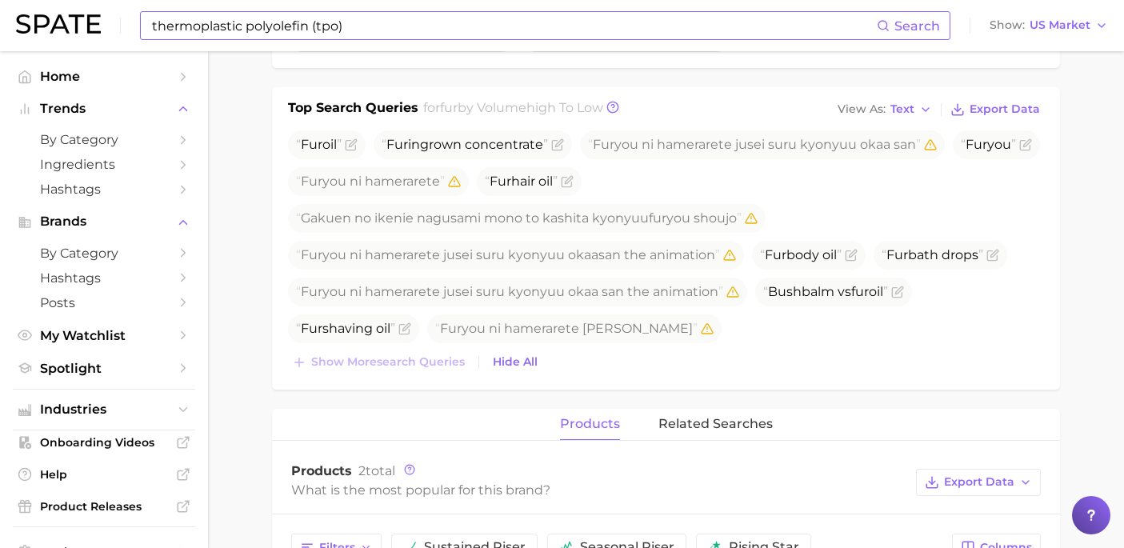
click at [350, 31] on input "thermoplastic polyolefin (tpo)" at bounding box center [513, 25] width 726 height 27
drag, startPoint x: 387, startPoint y: 30, endPoint x: 86, endPoint y: 30, distance: 301.5
click at [86, 30] on div "thermoplastic polyolefin (tpo) Search No results for " thermoplastic polyolefin…" at bounding box center [562, 25] width 1092 height 51
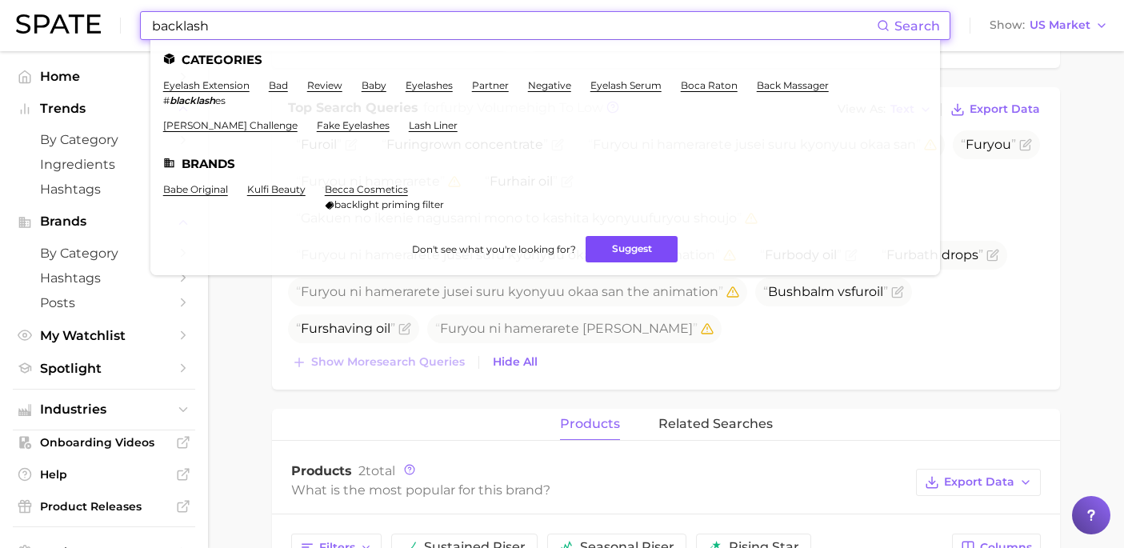
click at [664, 250] on button "Suggest" at bounding box center [631, 249] width 92 height 26
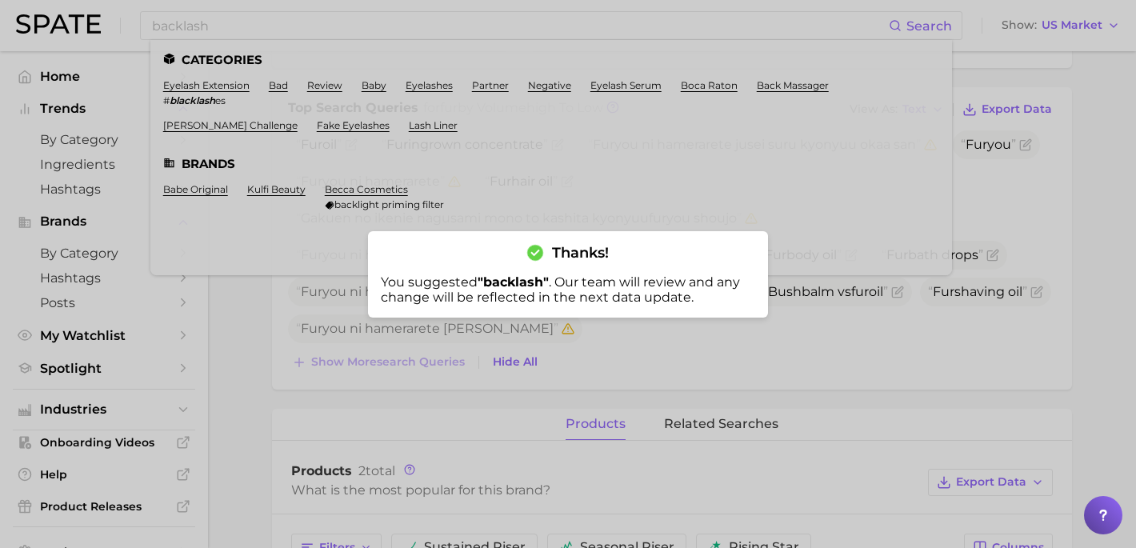
click at [302, 35] on div at bounding box center [568, 274] width 1136 height 548
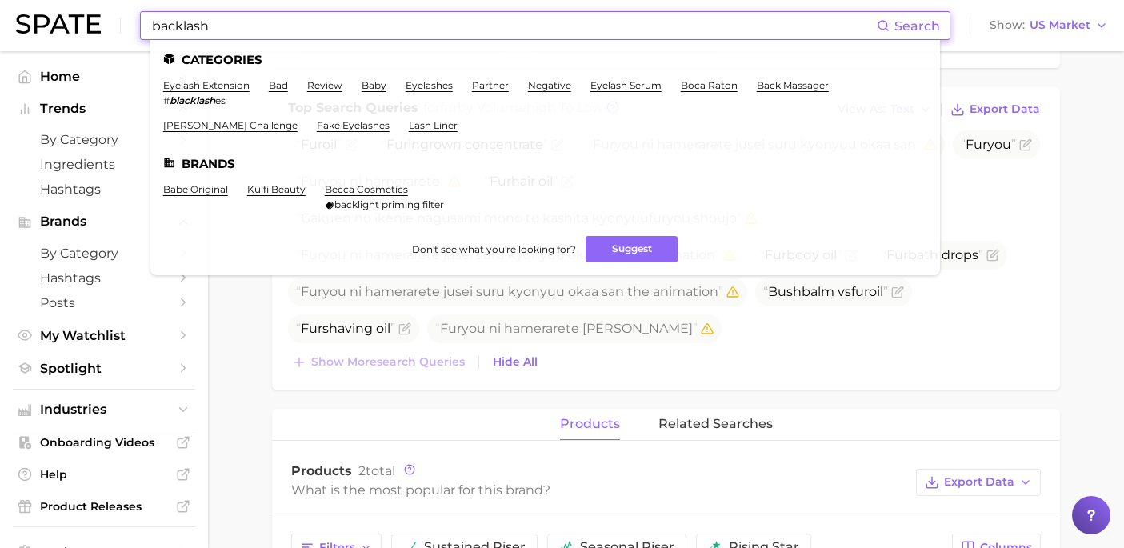
drag, startPoint x: 265, startPoint y: 28, endPoint x: 94, endPoint y: 26, distance: 171.2
click at [94, 26] on div "backlash Search Categories eyelash extension # blacklash es bad review baby eye…" at bounding box center [562, 25] width 1092 height 51
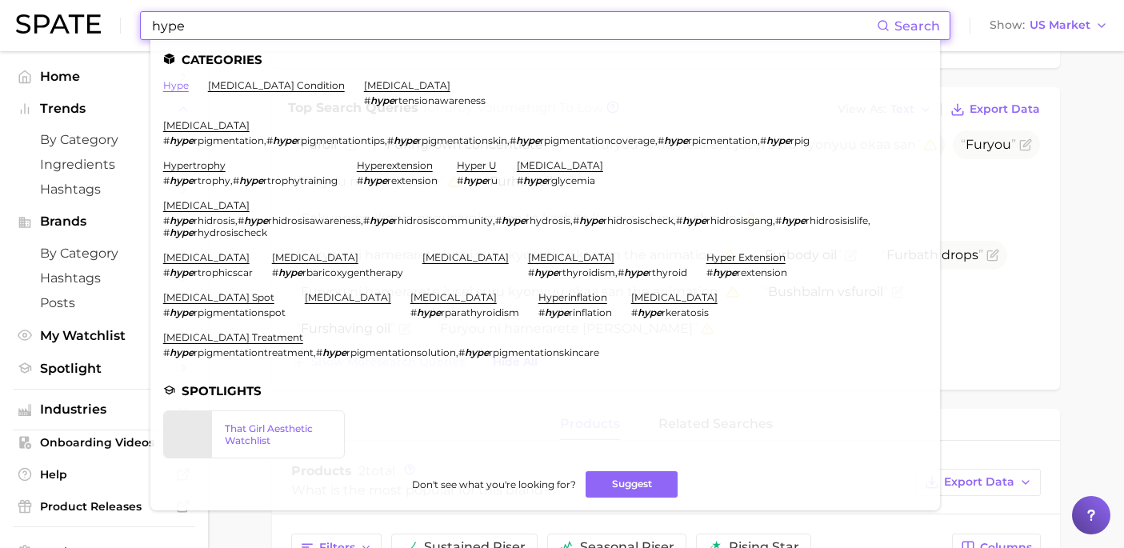
type input "hype"
click at [174, 82] on link "hype" at bounding box center [176, 85] width 26 height 12
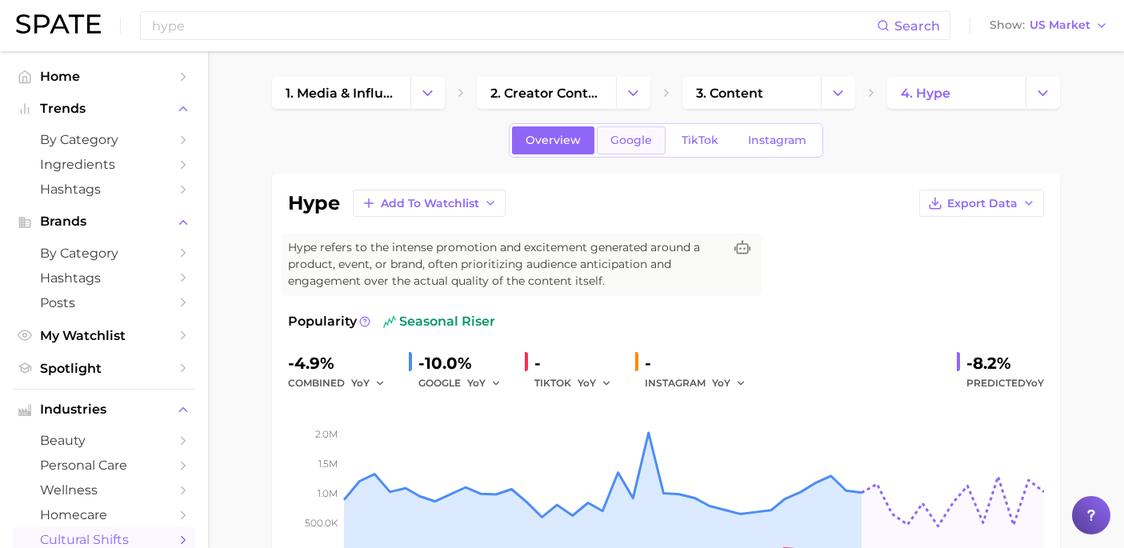
click at [638, 138] on span "Google" at bounding box center [631, 141] width 42 height 14
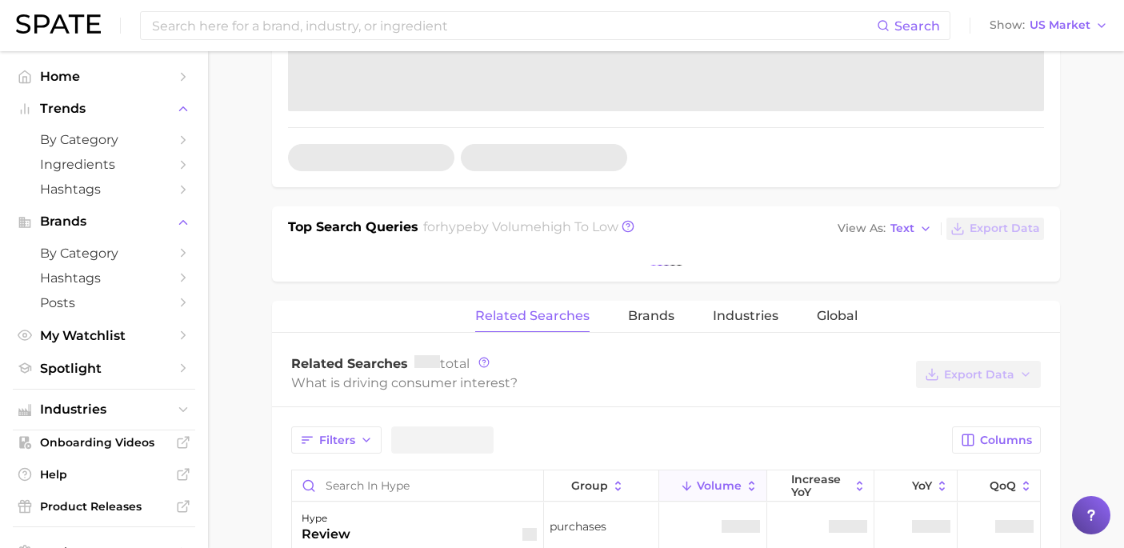
scroll to position [477, 0]
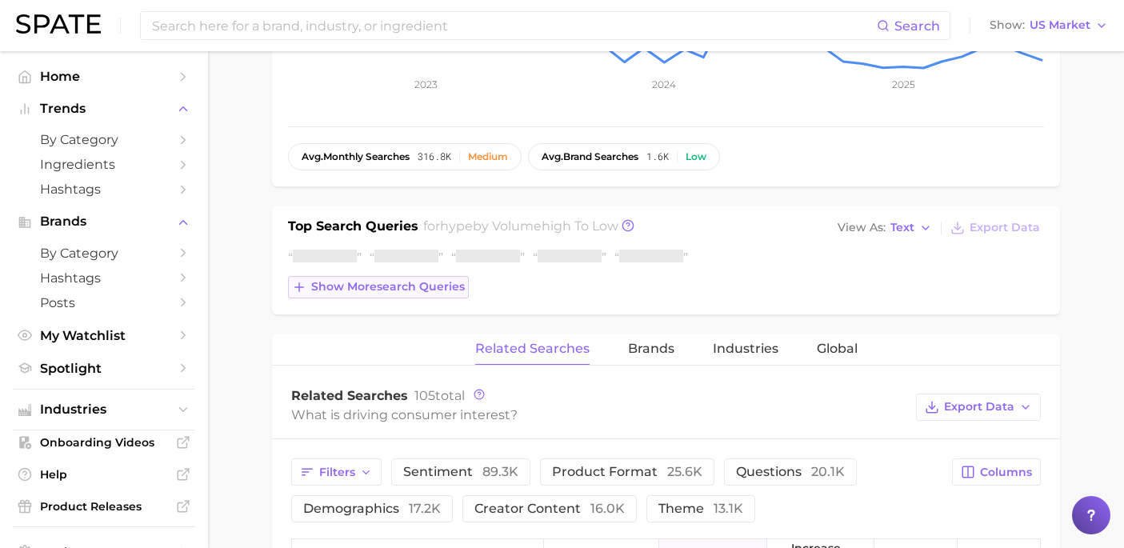
click at [420, 284] on span "Show more search queries" at bounding box center [388, 287] width 154 height 14
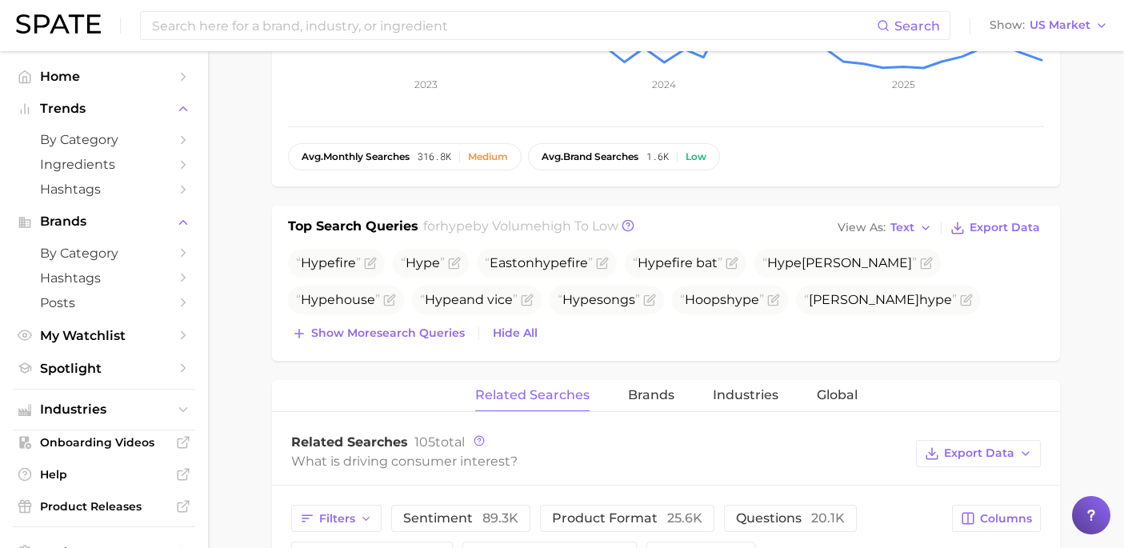
click at [420, 318] on div "Hype fire Hype Easton hype fire Hype fire bat [PERSON_NAME] Hype house Hype and…" at bounding box center [666, 297] width 756 height 96
click at [419, 331] on span "Show more search queries" at bounding box center [388, 333] width 154 height 14
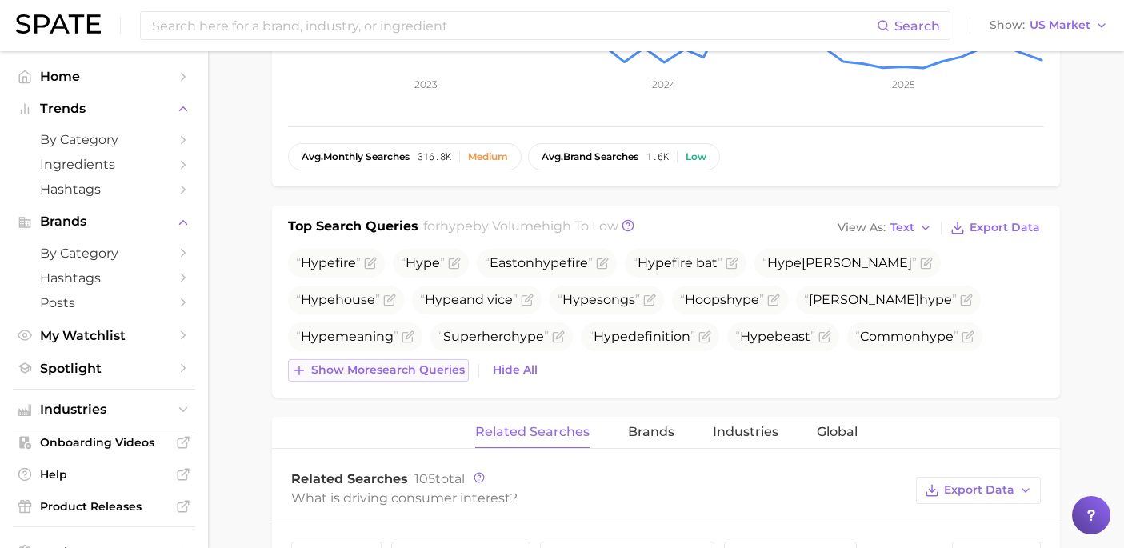
click at [426, 368] on span "Show more search queries" at bounding box center [388, 370] width 154 height 14
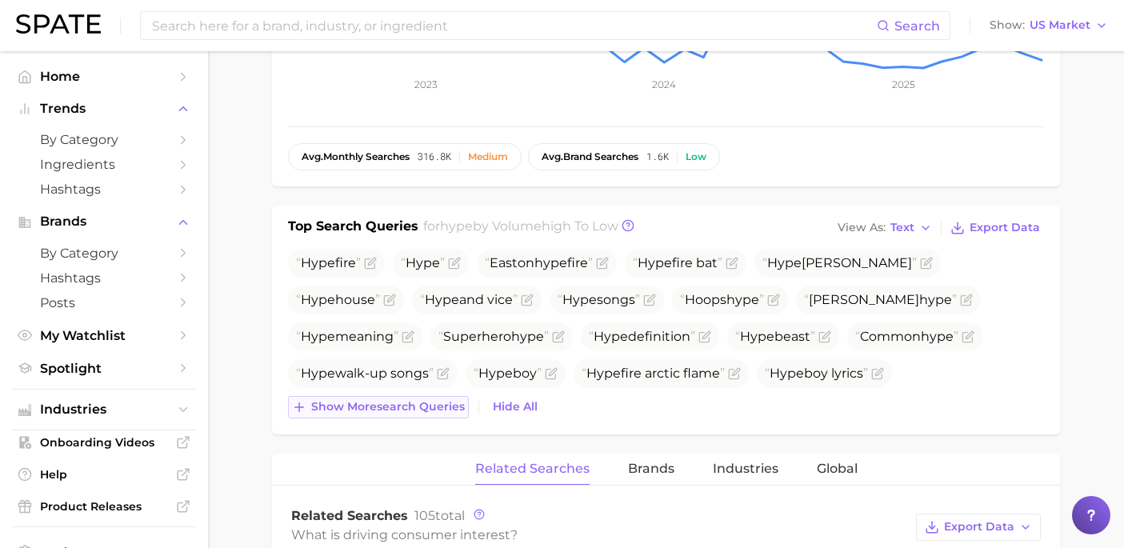
click at [429, 398] on button "Show more search queries" at bounding box center [378, 407] width 181 height 22
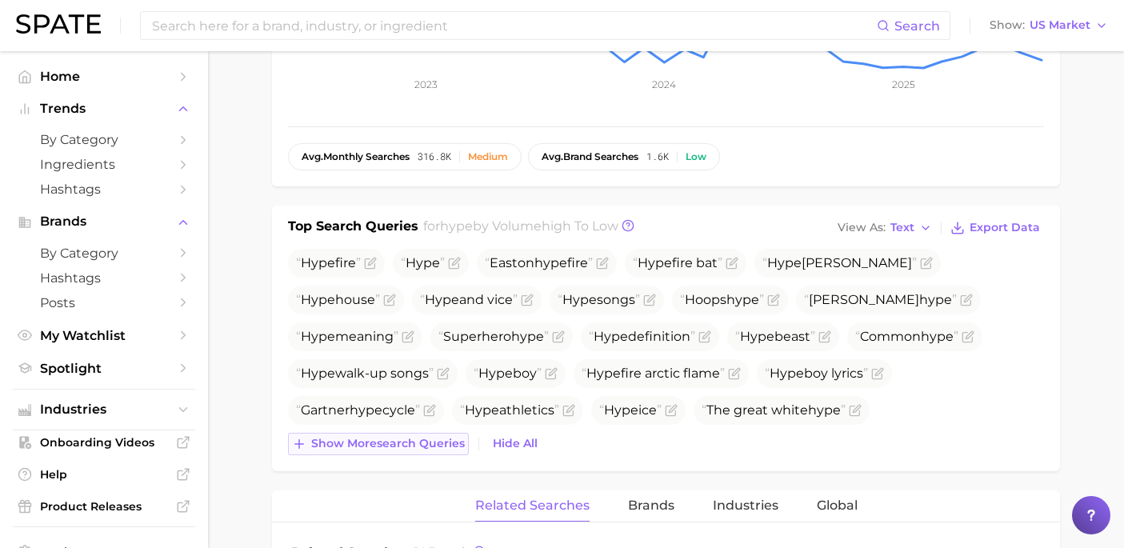
click at [429, 443] on span "Show more search queries" at bounding box center [388, 444] width 154 height 14
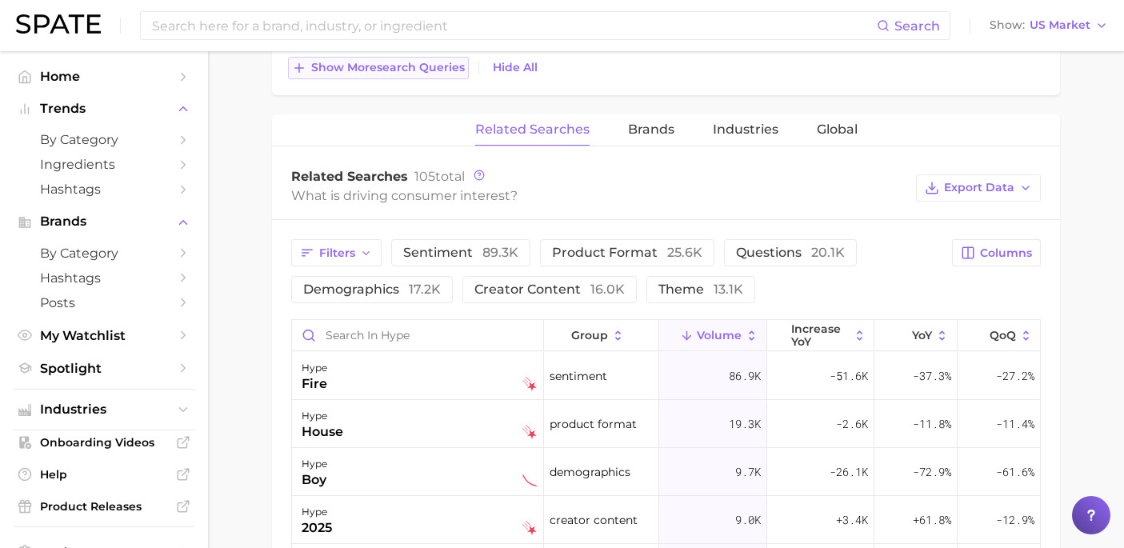
scroll to position [909, 0]
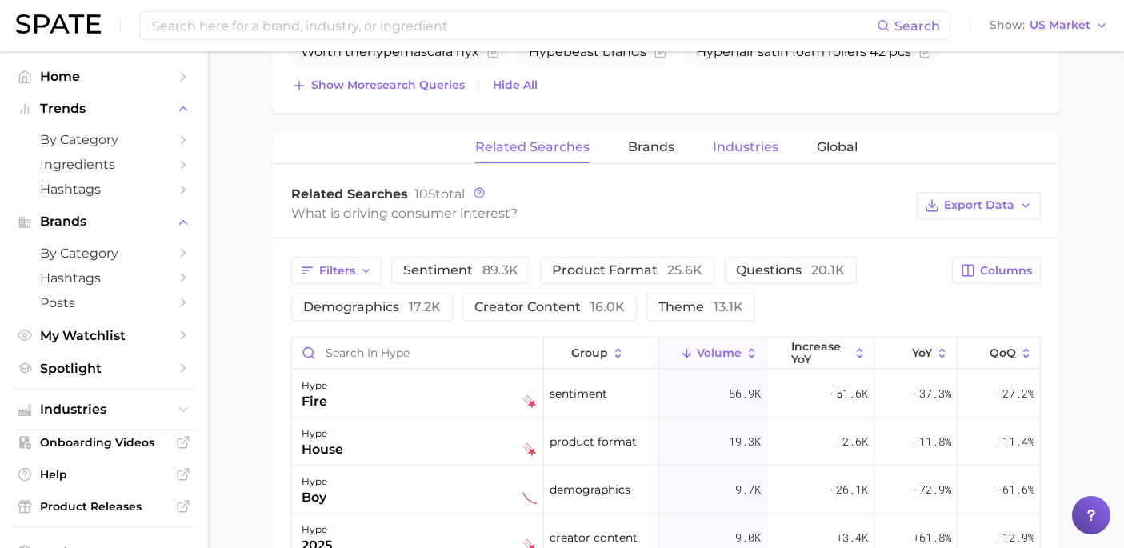
click at [733, 151] on span "Industries" at bounding box center [746, 147] width 66 height 14
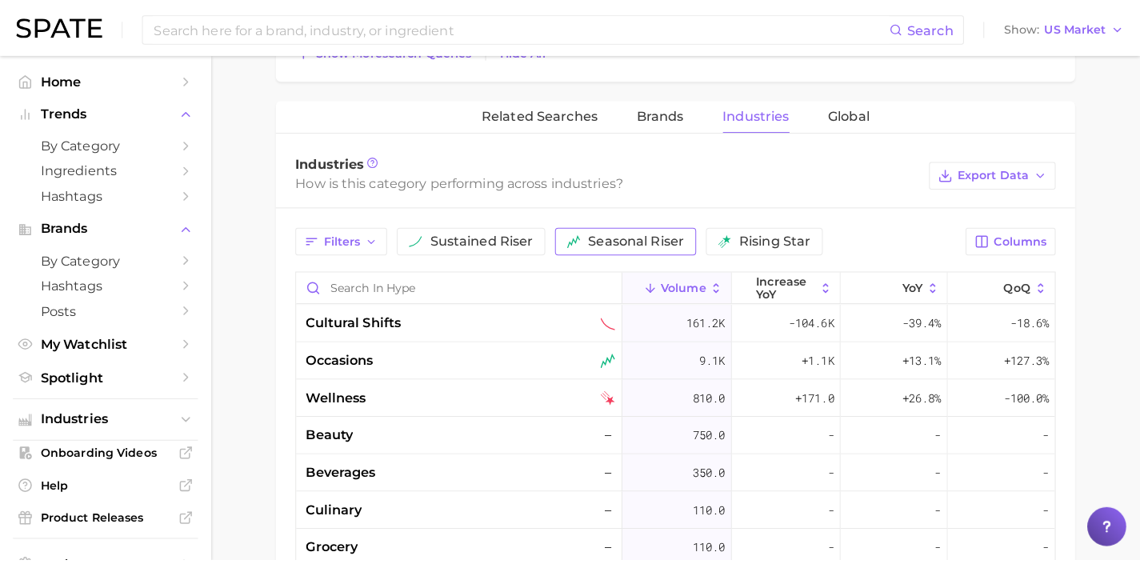
scroll to position [945, 0]
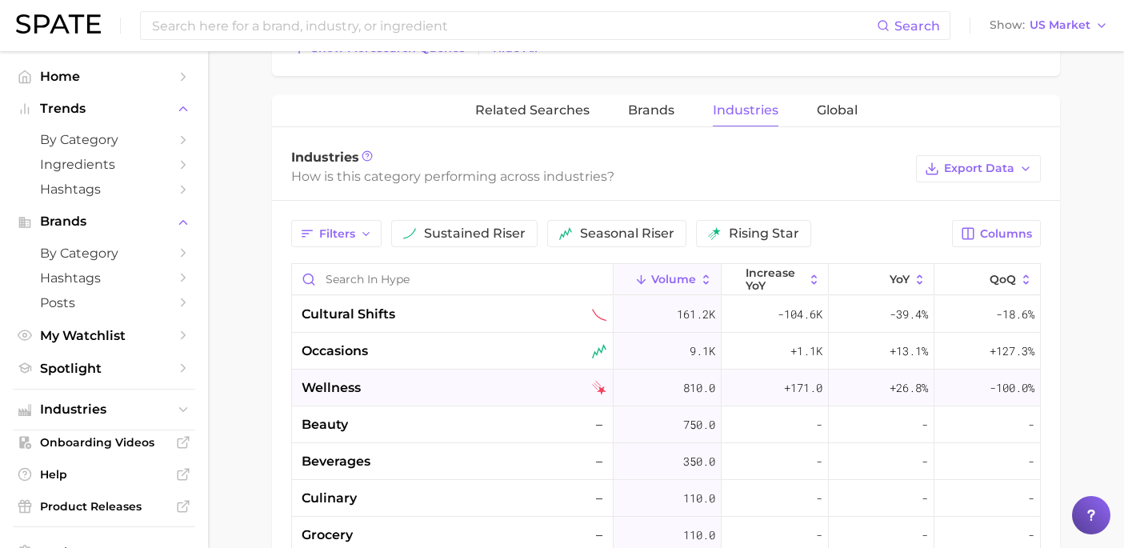
click at [514, 394] on div "wellness" at bounding box center [454, 387] width 305 height 19
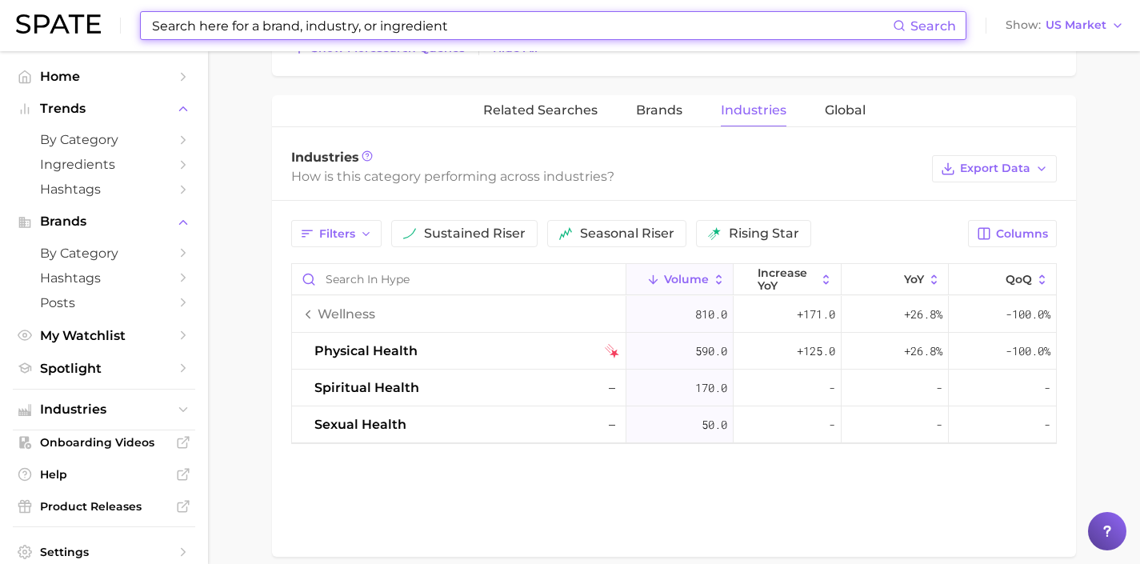
click at [240, 14] on input at bounding box center [521, 25] width 742 height 27
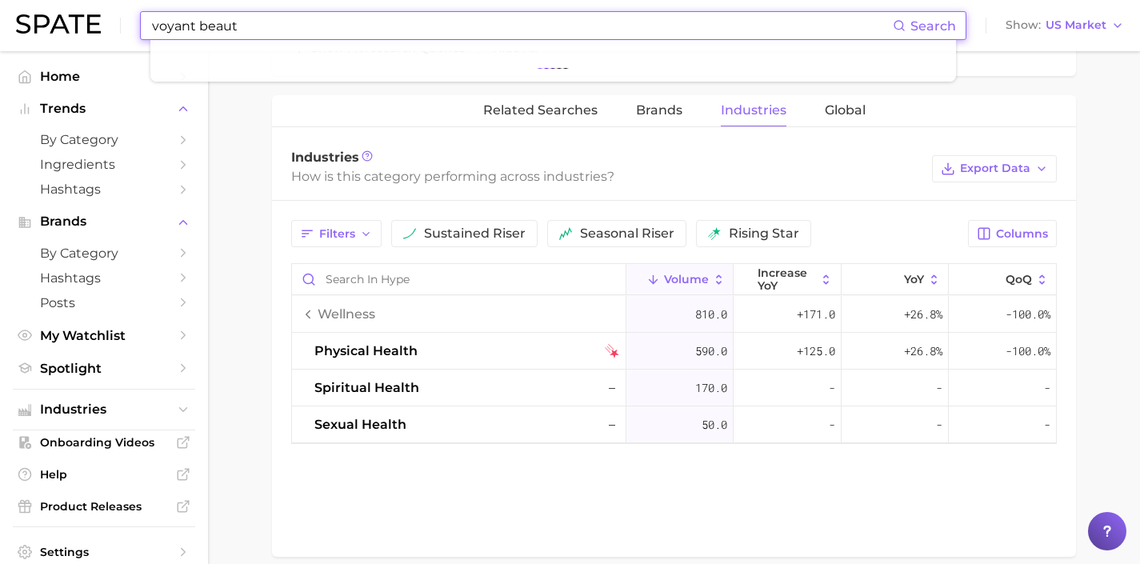
type input "voyant beauty"
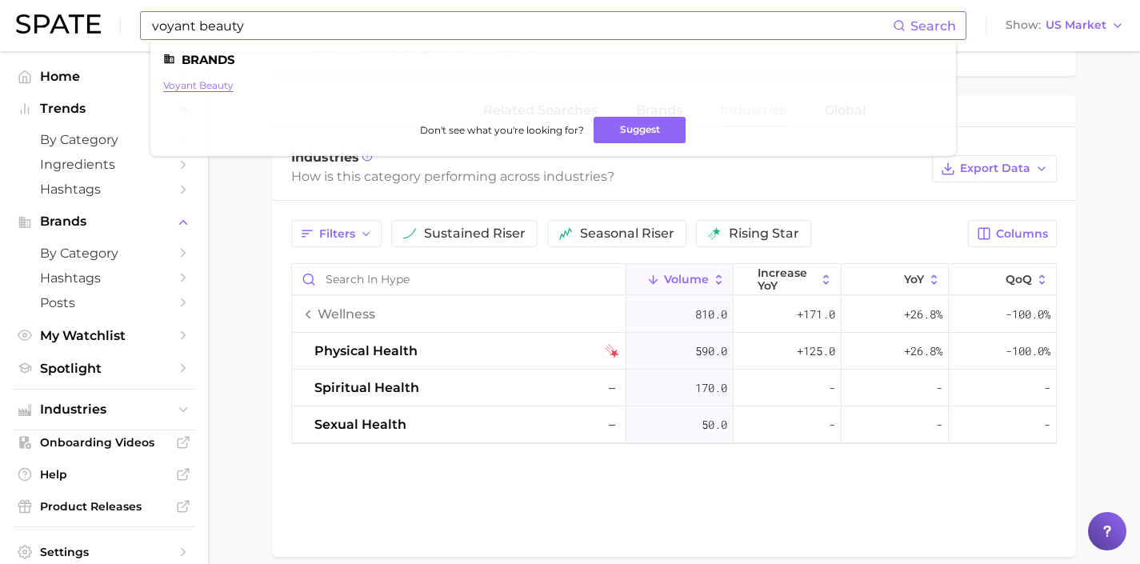
click at [214, 84] on link "voyant beauty" at bounding box center [198, 85] width 70 height 12
